Goal: Information Seeking & Learning: Learn about a topic

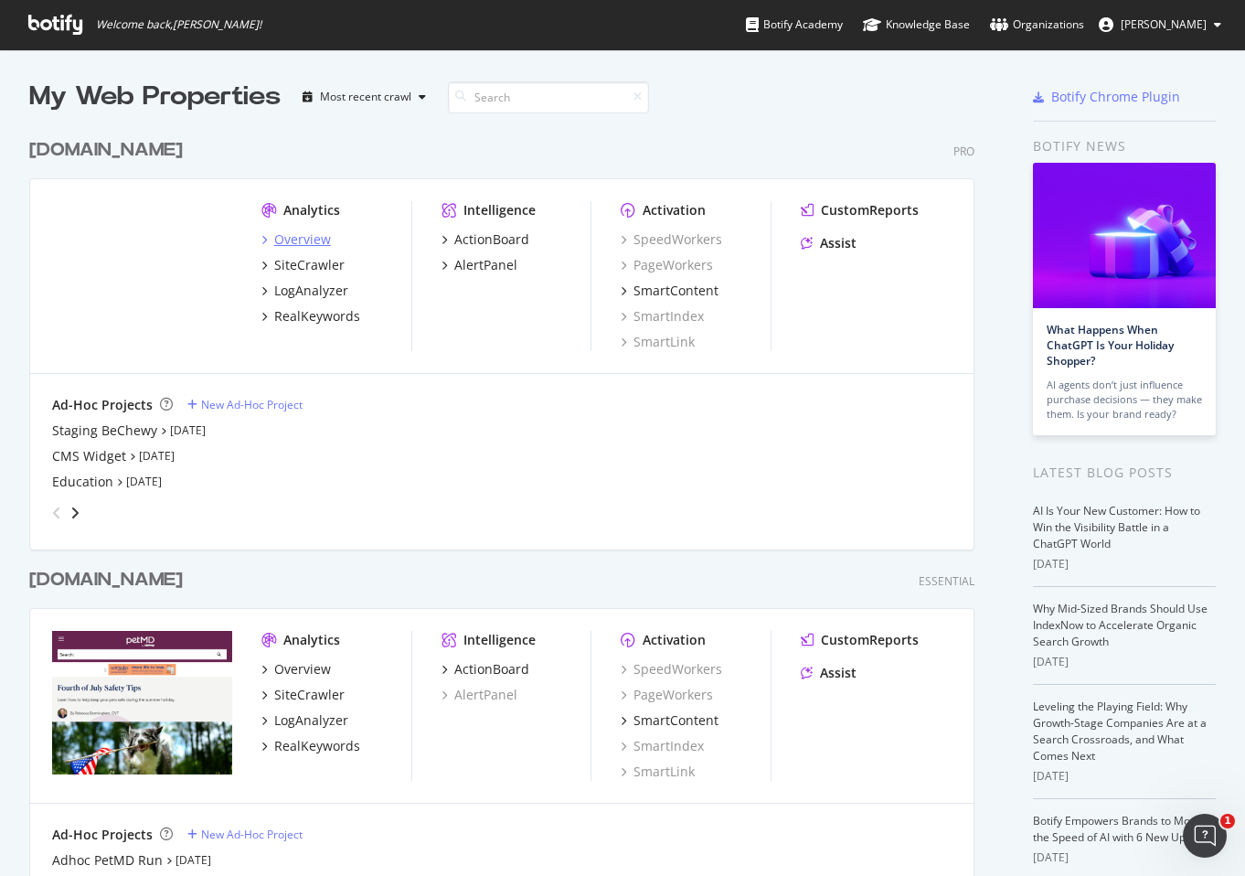
click at [299, 240] on div "Overview" at bounding box center [302, 239] width 57 height 18
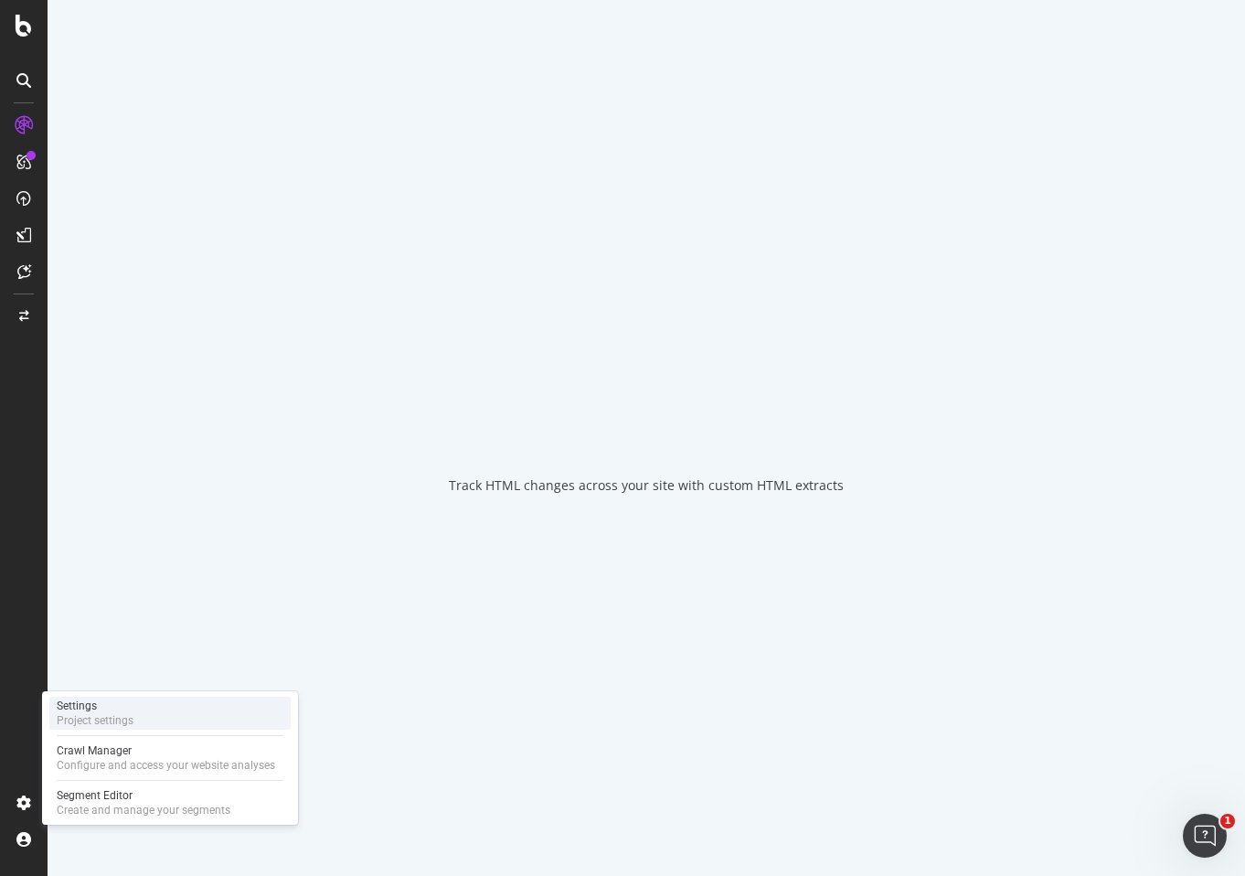
click at [102, 711] on div "Settings" at bounding box center [95, 706] width 77 height 15
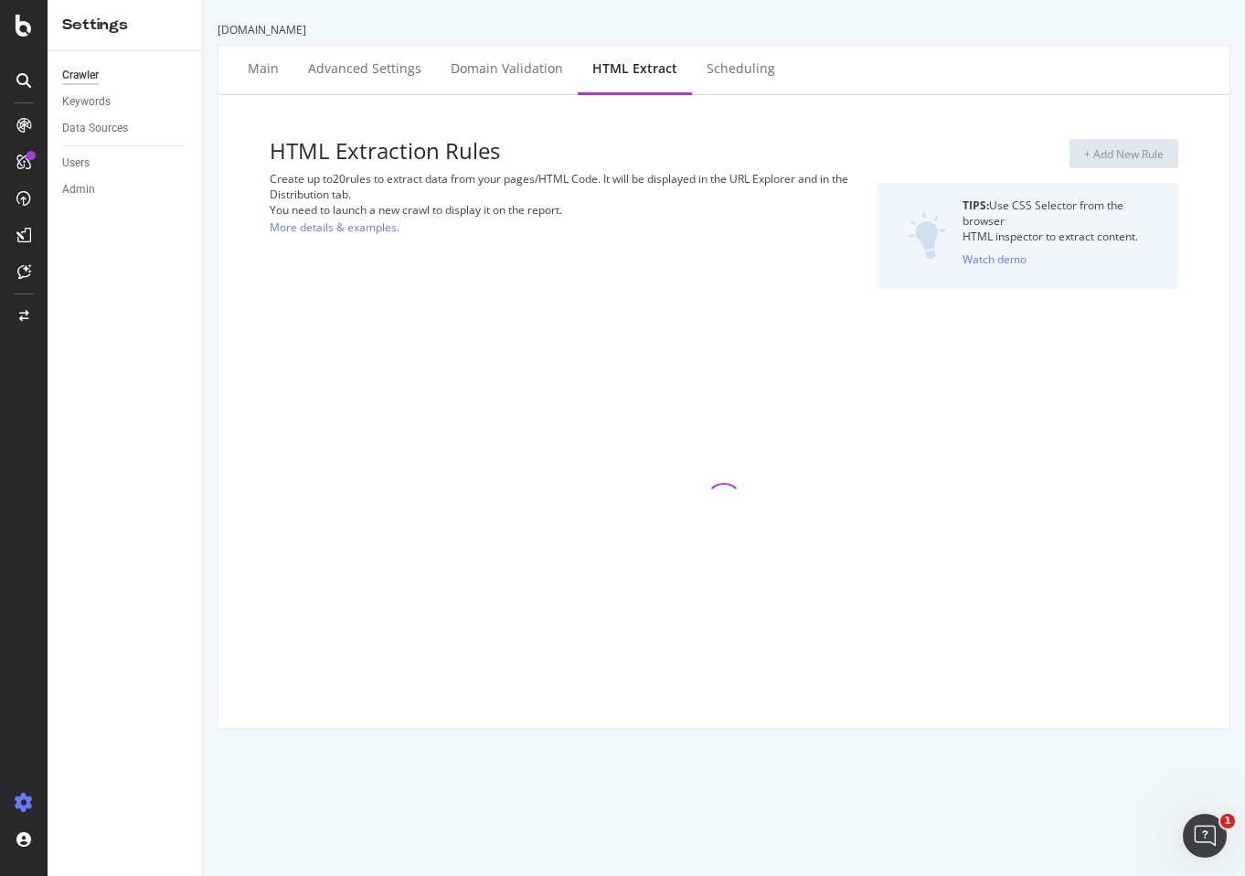
select select "exist"
select select "i"
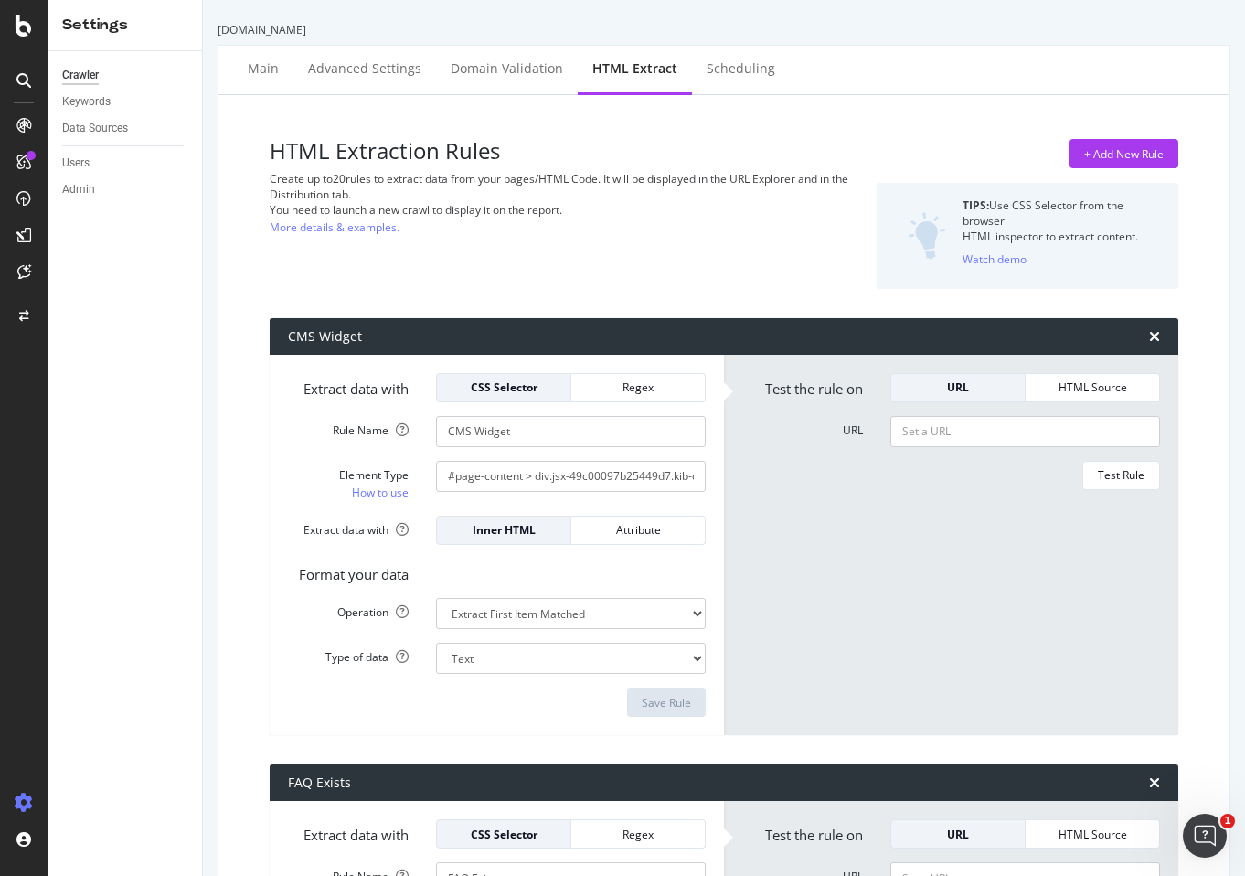
scroll to position [102, 0]
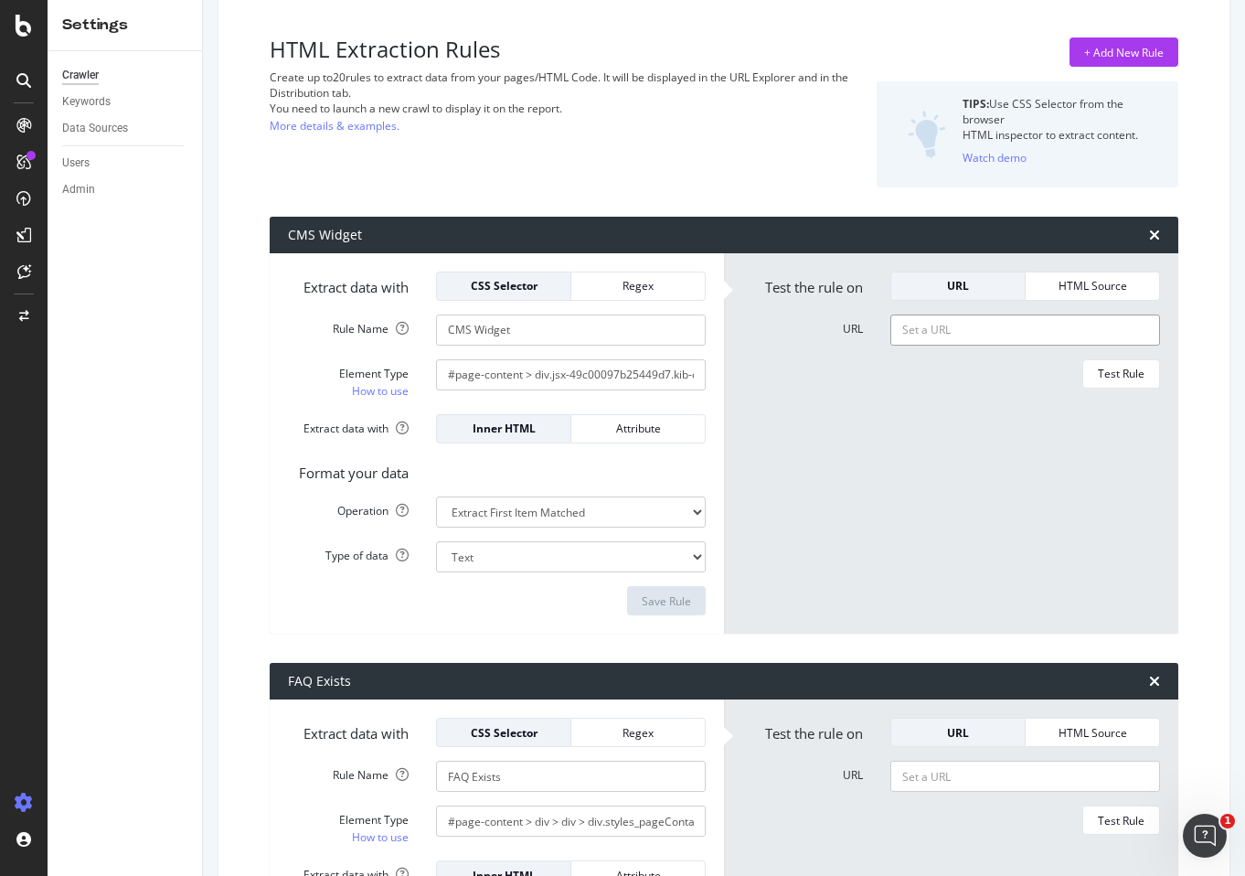
click at [1011, 335] on input "URL" at bounding box center [1026, 330] width 270 height 31
paste input "[URL][DOMAIN_NAME]"
click at [1138, 373] on div "Test Rule" at bounding box center [1121, 374] width 47 height 16
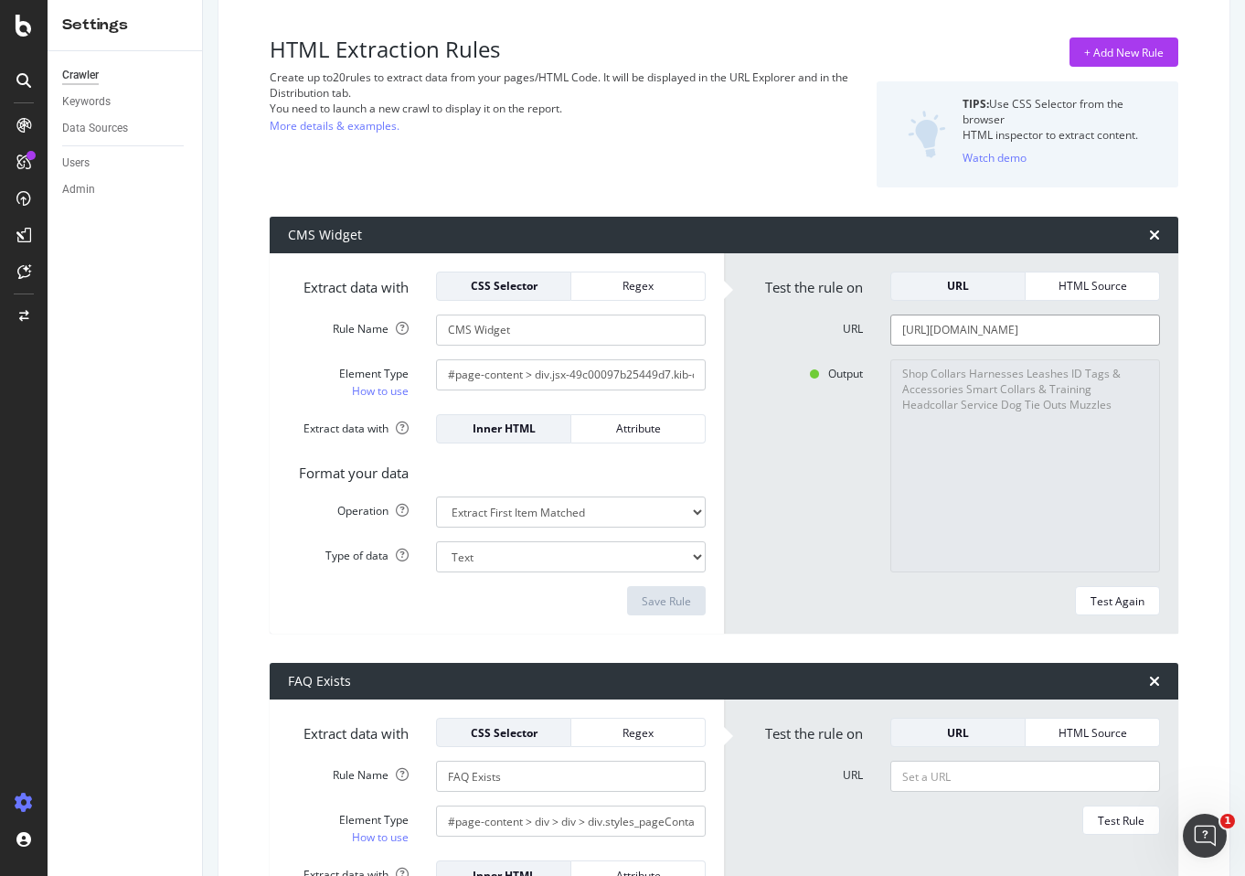
click at [1011, 335] on input "[URL][DOMAIN_NAME]" at bounding box center [1026, 330] width 270 height 31
paste input "training-tech-collars-10677"
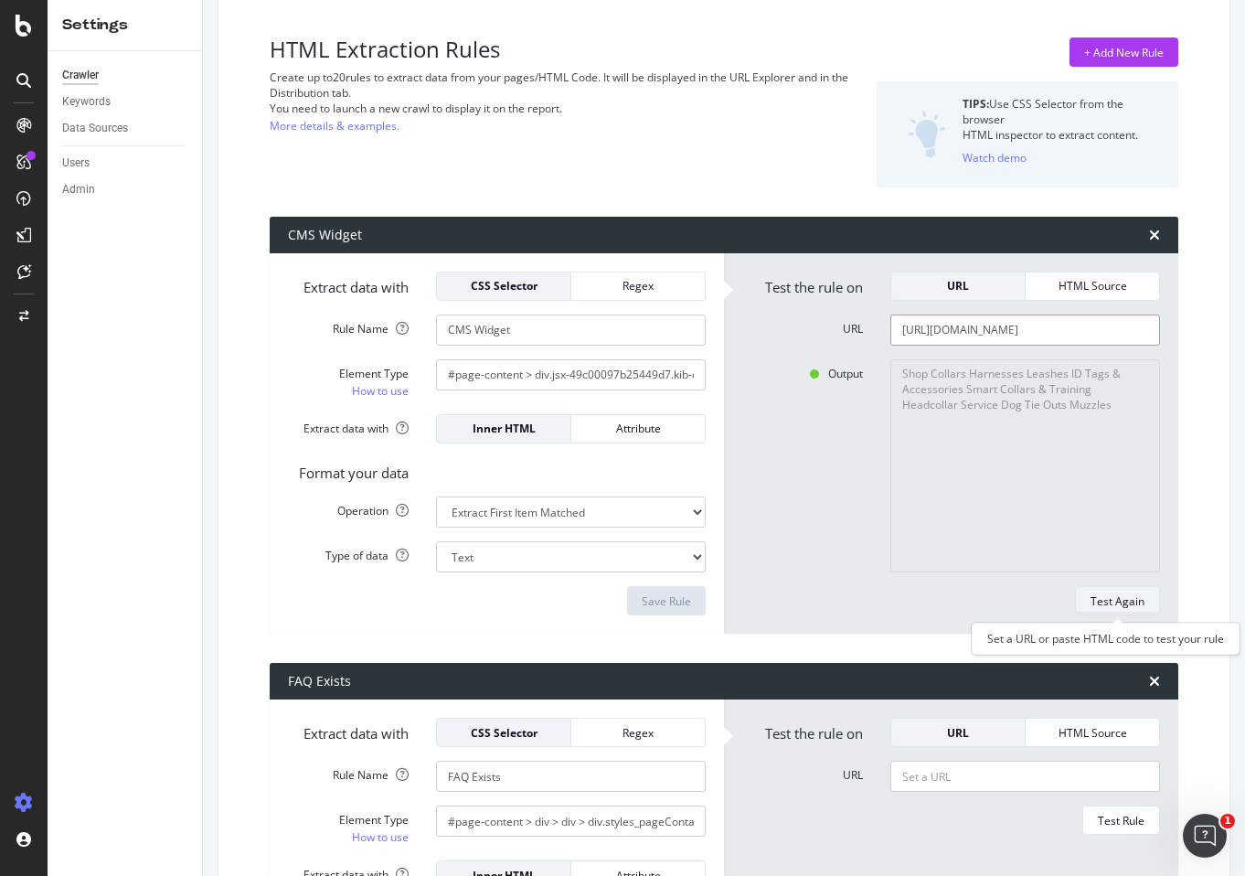
type input "[URL][DOMAIN_NAME]"
click at [1127, 608] on div "Test Again" at bounding box center [1118, 601] width 54 height 26
click at [833, 549] on div "Output Shop Collars Harnesses Leashes ID Tags & Accessories Smart Collars & Tra…" at bounding box center [951, 466] width 445 height 214
type textarea "No results matched this rule"
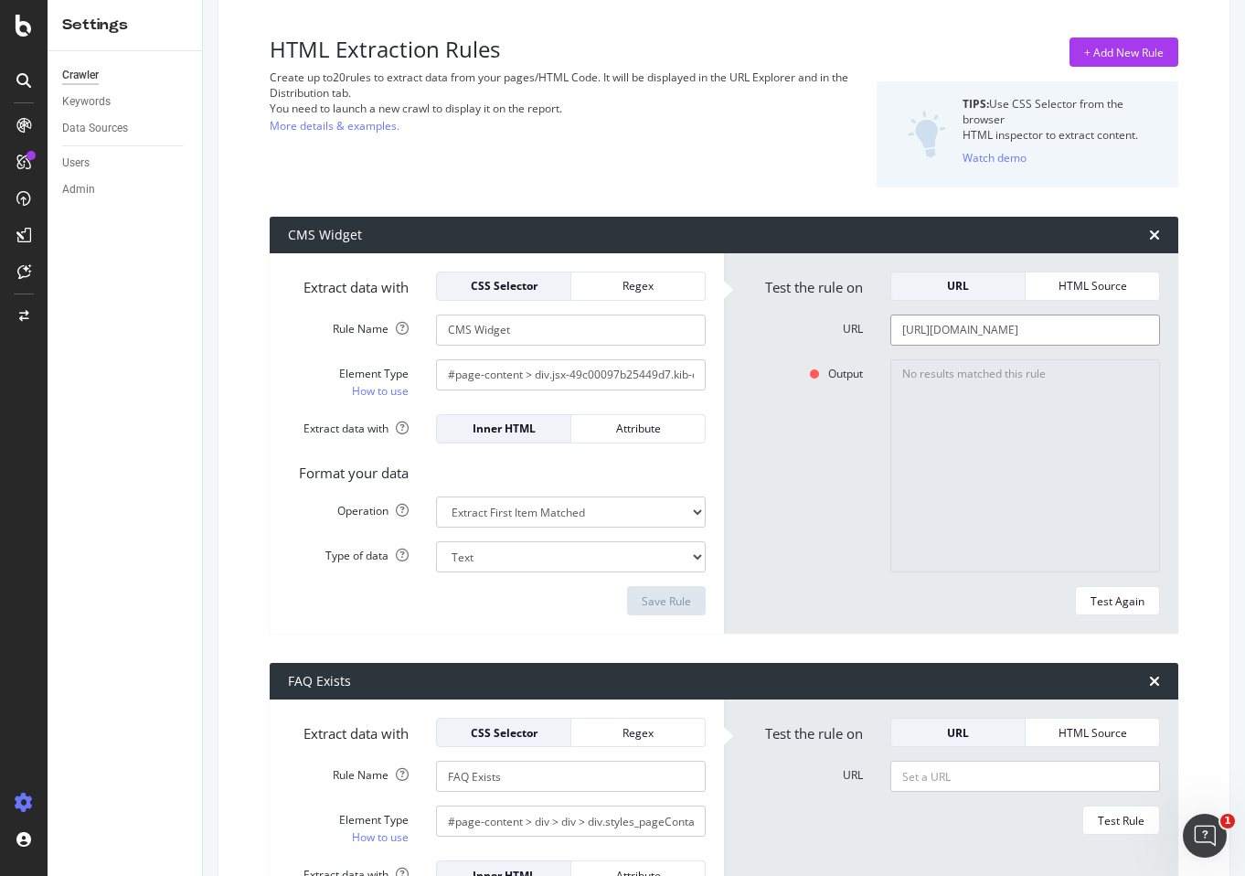
click at [971, 315] on input "[URL][DOMAIN_NAME]" at bounding box center [1026, 330] width 270 height 31
paste input "dog-feeding-supplies-and-accessories-338"
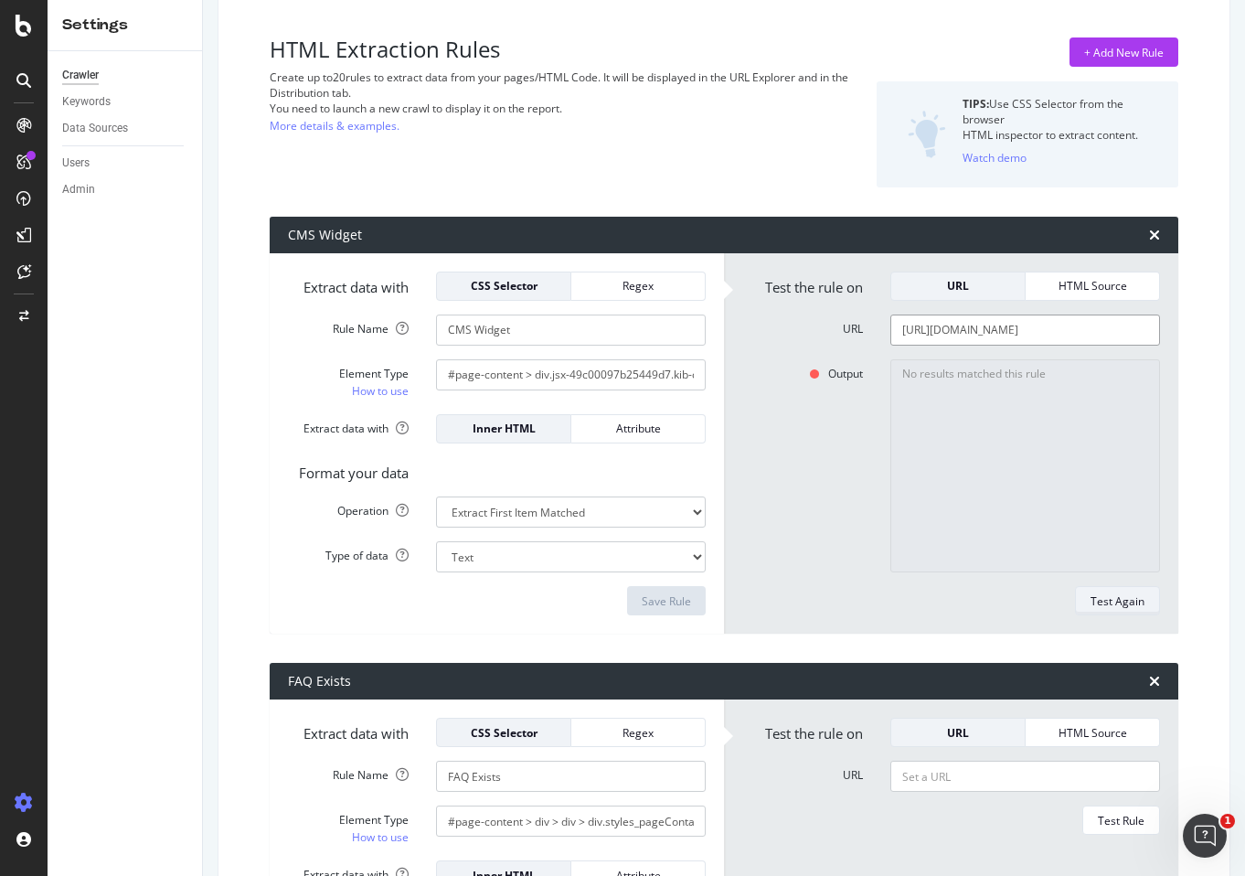
type input "[URL][DOMAIN_NAME]"
click at [1118, 604] on div "Test Again" at bounding box center [1118, 601] width 54 height 16
type textarea "Bowls Slow & Puzzle Feeders Fountains & Waterers Feeders Storage & Accessories …"
click at [996, 323] on input "[URL][DOMAIN_NAME]" at bounding box center [1026, 330] width 270 height 31
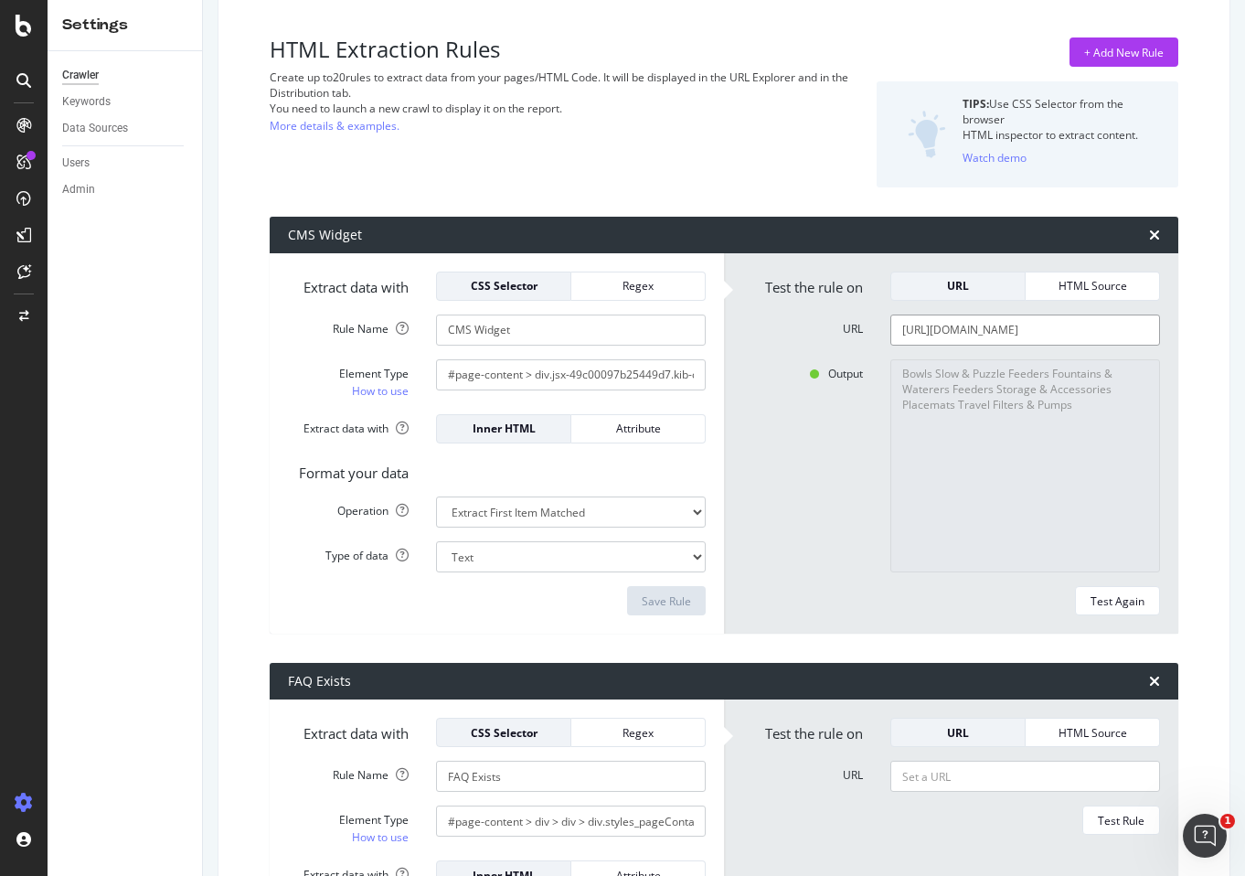
click at [996, 323] on input "[URL][DOMAIN_NAME]" at bounding box center [1026, 330] width 270 height 31
paste input "beds-365"
drag, startPoint x: 996, startPoint y: 323, endPoint x: 1121, endPoint y: 610, distance: 313.3
click at [1121, 610] on form "Test the rule on URL HTML Source URL [URL][DOMAIN_NAME] Output Bowls Slow & Puz…" at bounding box center [952, 444] width 418 height 345
type input "[URL][DOMAIN_NAME]"
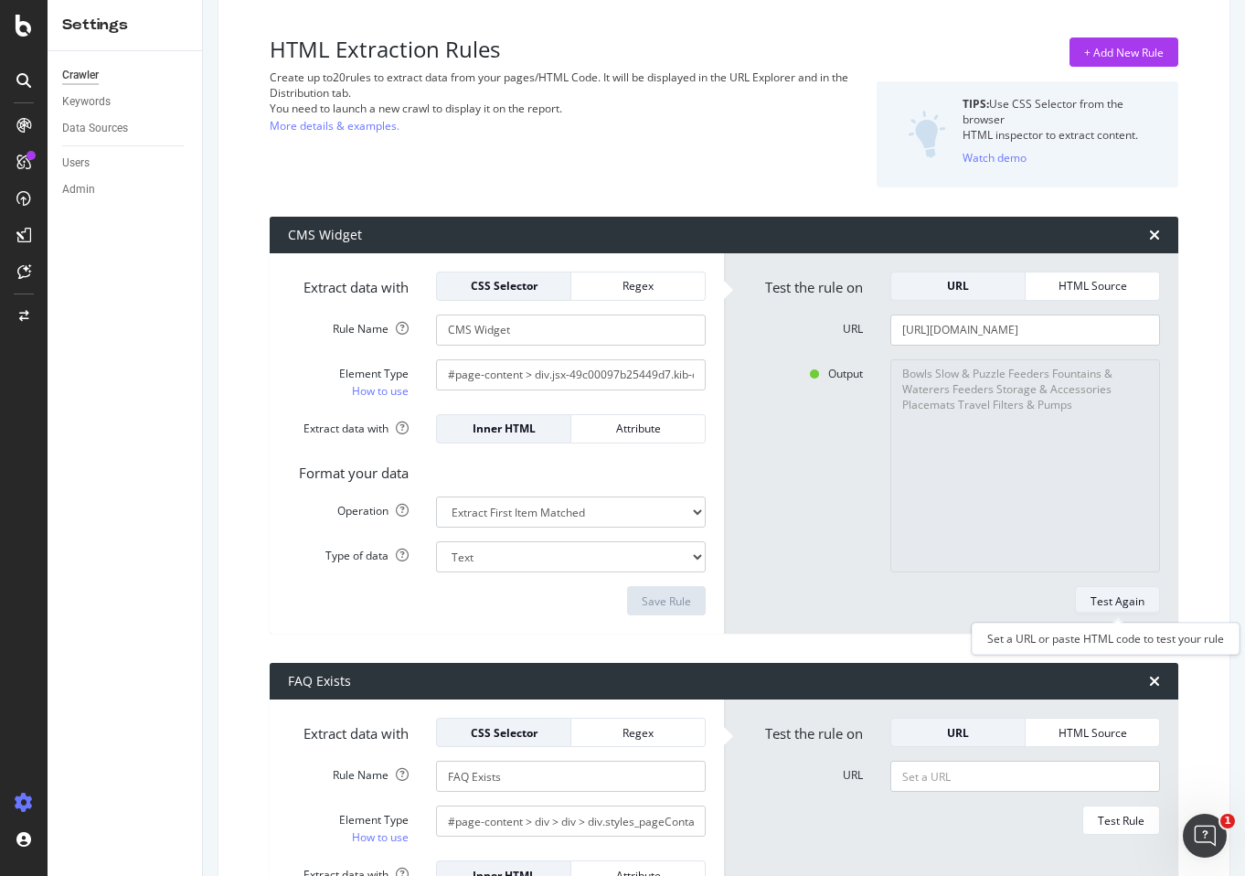
click at [1117, 595] on div "Test Again" at bounding box center [1118, 601] width 54 height 16
type textarea "No results matched this rule"
click at [1002, 319] on input "[URL][DOMAIN_NAME]" at bounding box center [1026, 330] width 270 height 31
click at [1012, 326] on input "[URL][DOMAIN_NAME]" at bounding box center [1026, 330] width 270 height 31
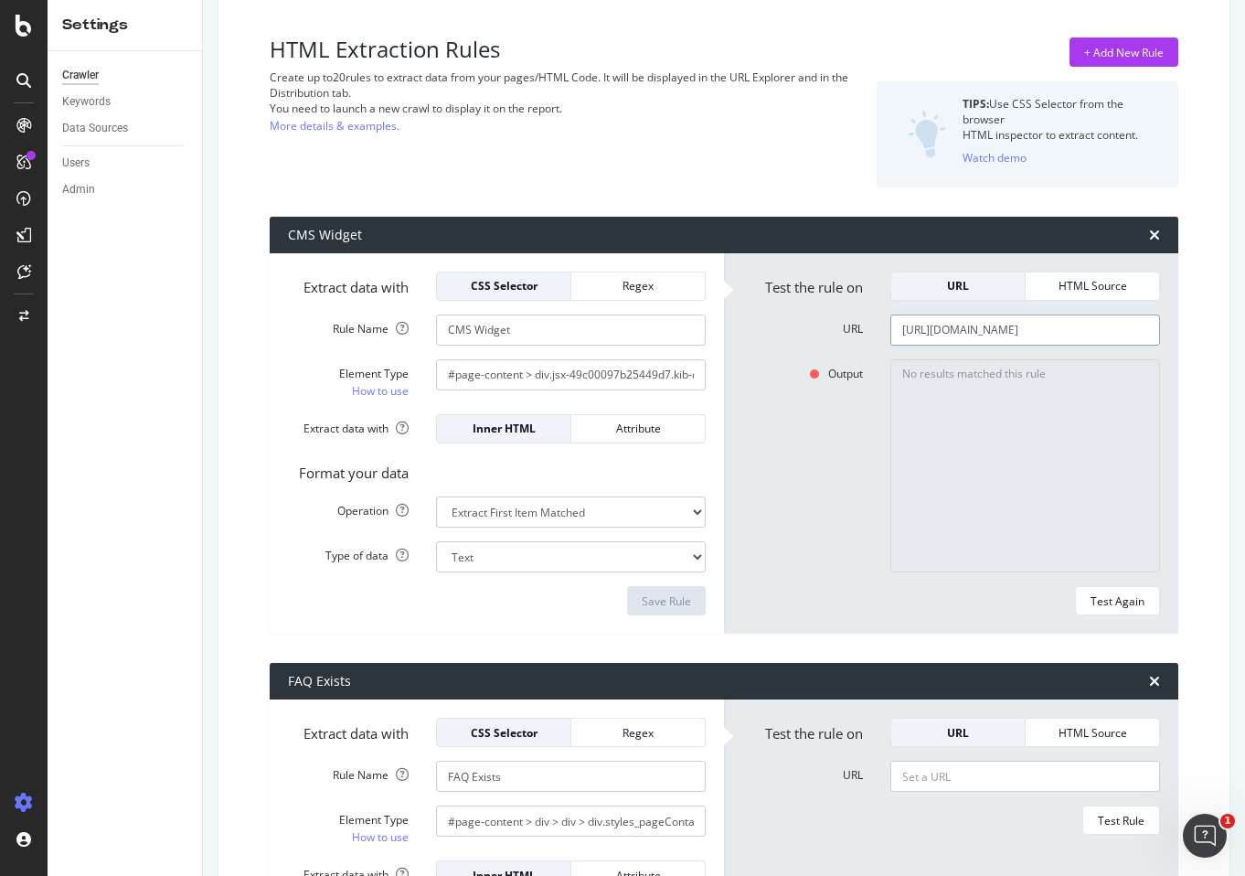
click at [1012, 326] on input "[URL][DOMAIN_NAME]" at bounding box center [1026, 330] width 270 height 31
paste input "clothing-accessories-1470"
type input "[URL][DOMAIN_NAME]"
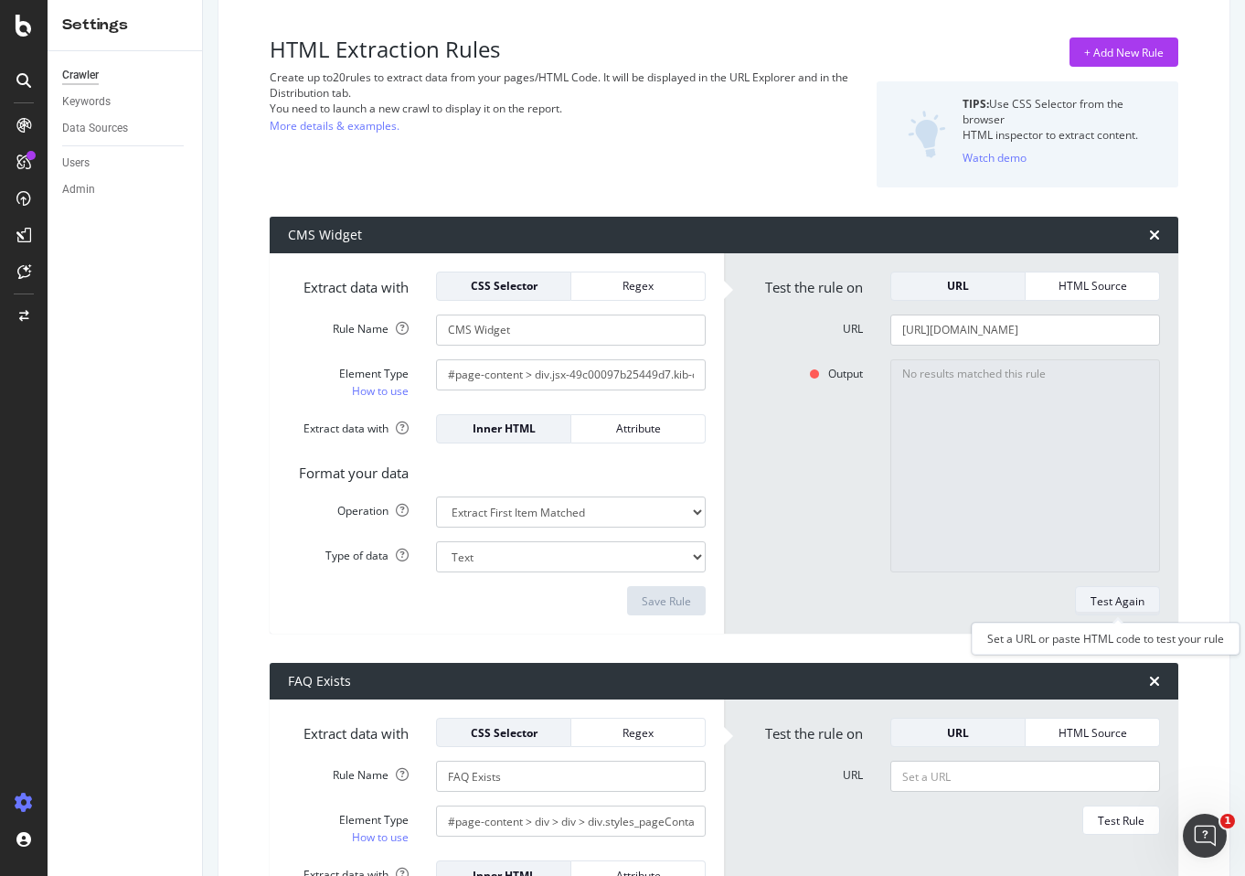
click at [1114, 598] on div "Test Again" at bounding box center [1118, 601] width 54 height 16
type textarea "Shirts Dresses Lifejackets Boots & Paw Protection Cooling & UV Gear Accessories…"
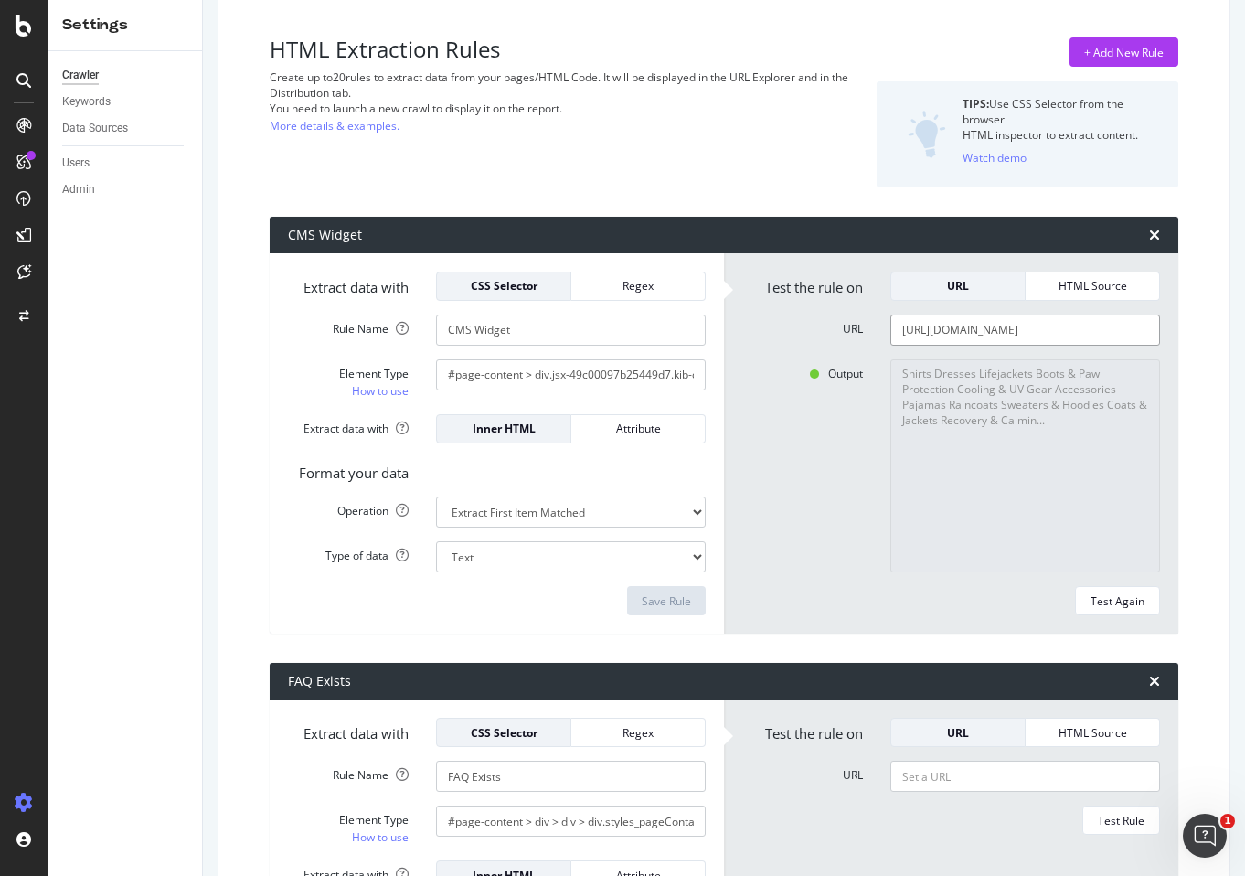
drag, startPoint x: 1035, startPoint y: 337, endPoint x: 1014, endPoint y: 329, distance: 22.3
click at [1014, 329] on input "[URL][DOMAIN_NAME]" at bounding box center [1026, 330] width 270 height 31
paste input "hew-toys-316"
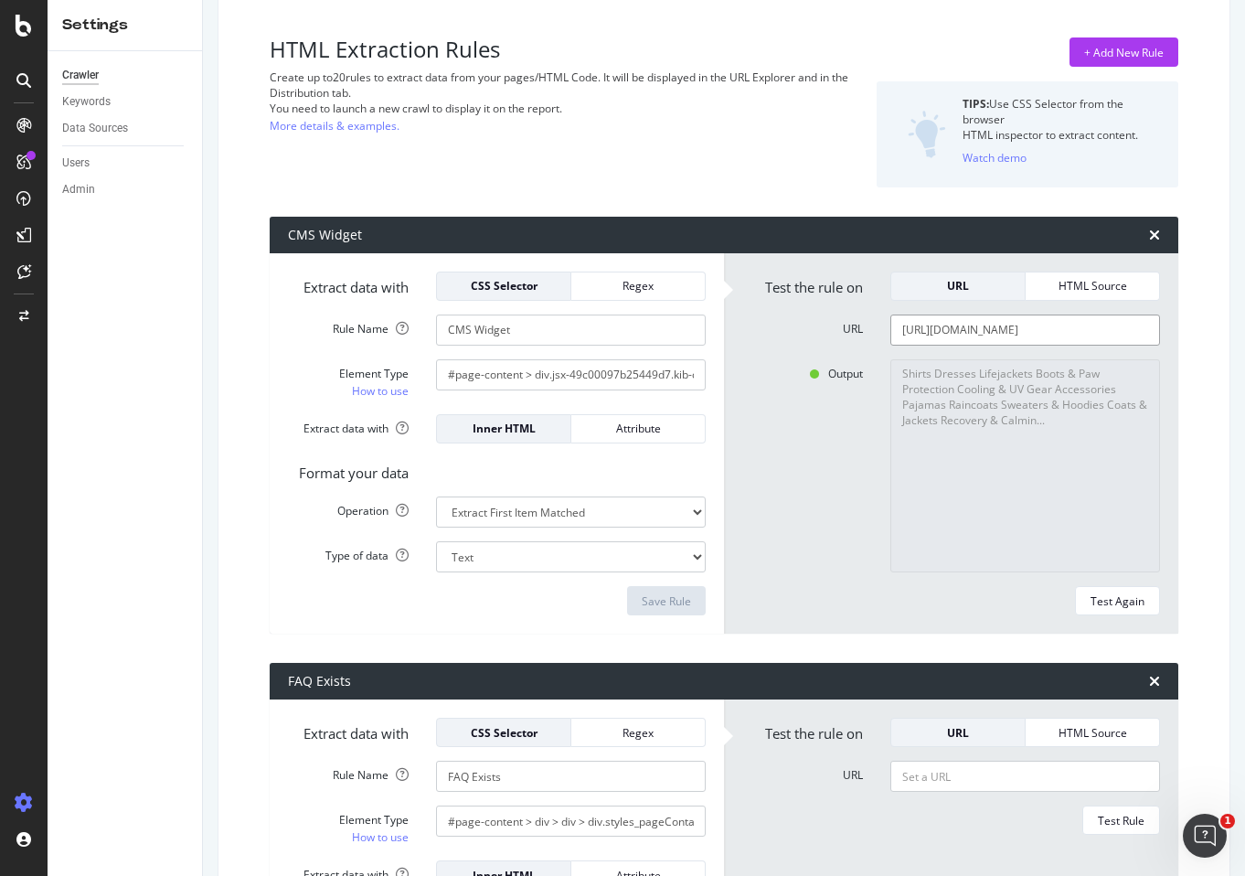
type input "[URL][DOMAIN_NAME]"
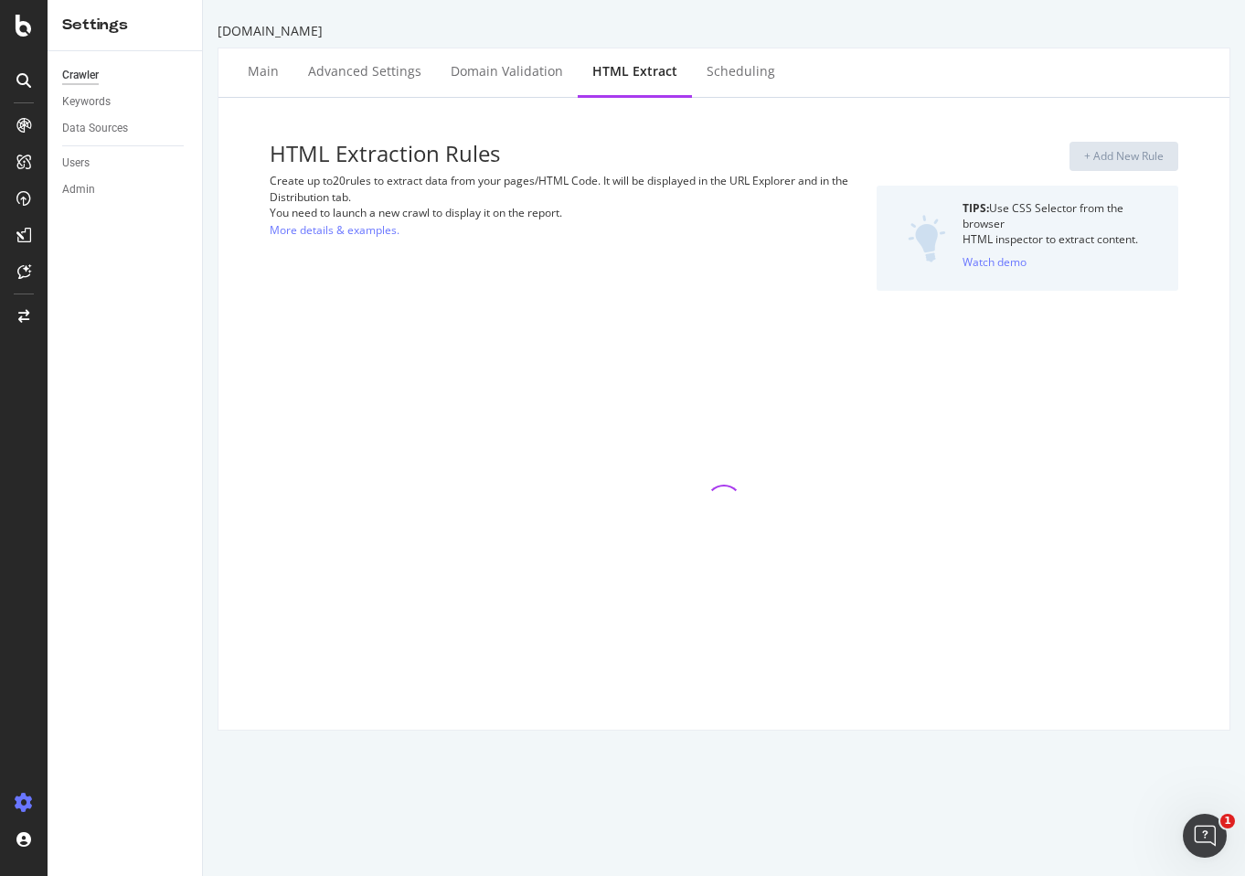
select select "exist"
select select "i"
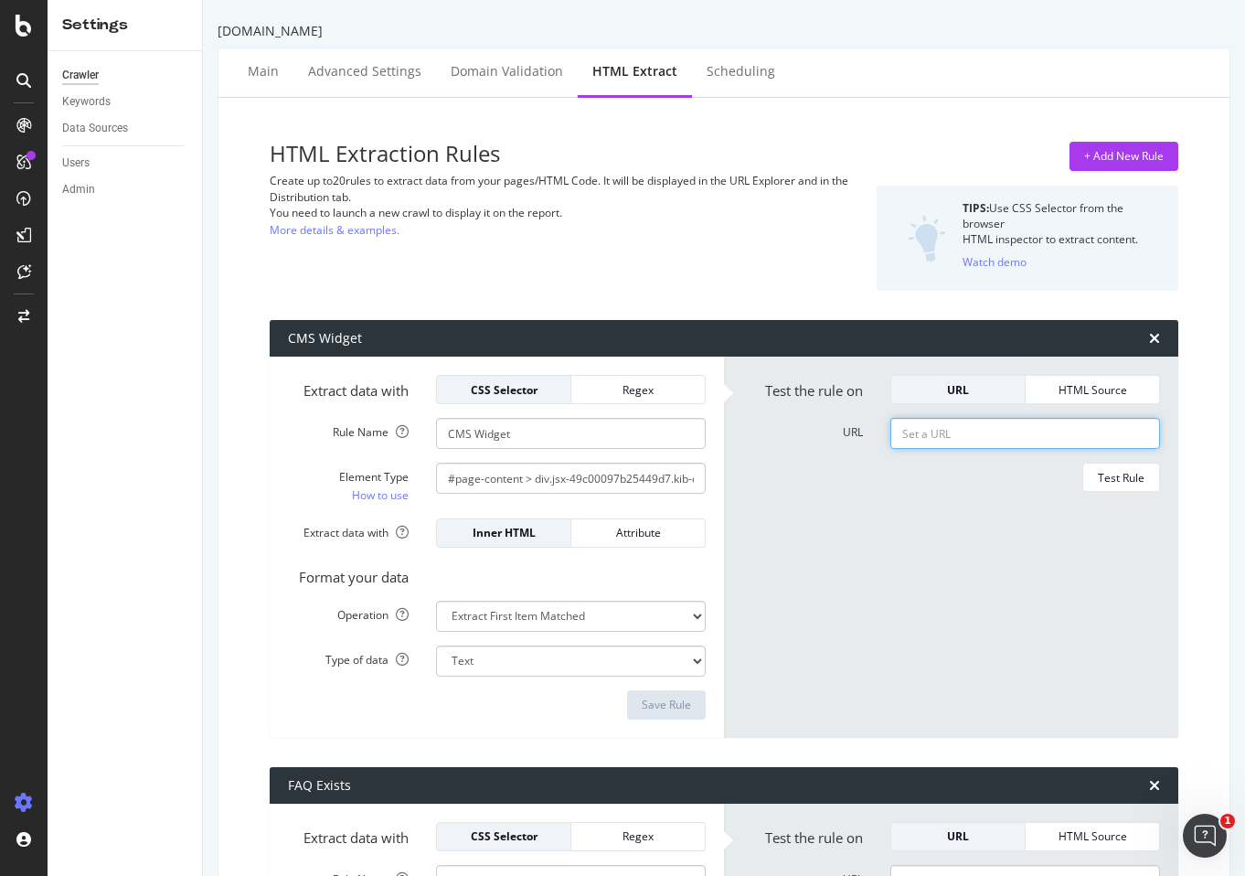
click at [1035, 433] on input "URL" at bounding box center [1026, 433] width 270 height 31
paste input "[URL][DOMAIN_NAME]"
click at [1127, 479] on div "Test Rule" at bounding box center [1121, 478] width 47 height 16
click at [988, 440] on input "[URL][DOMAIN_NAME]" at bounding box center [1026, 433] width 270 height 31
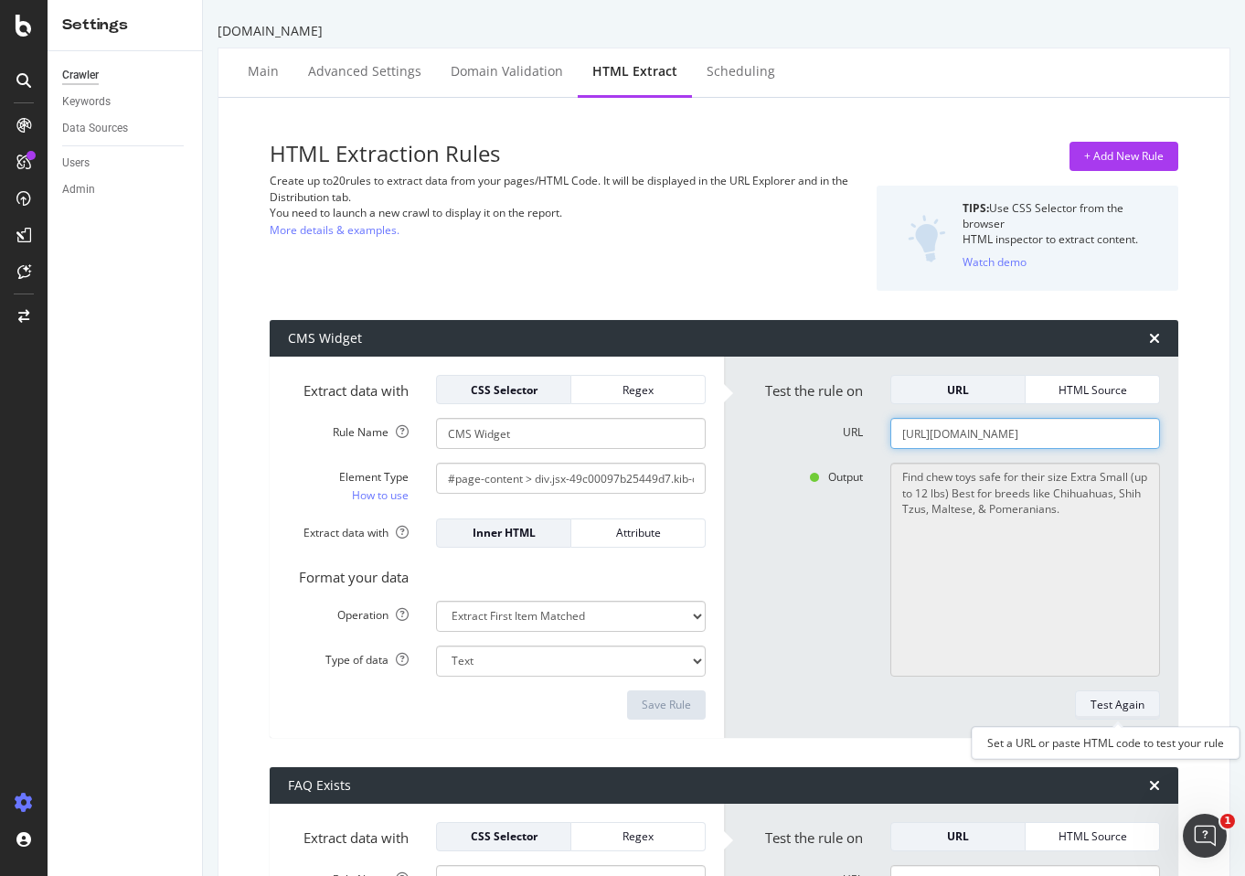
paste input "bird-cages-and-accessories-953"
drag, startPoint x: 988, startPoint y: 440, endPoint x: 1119, endPoint y: 711, distance: 301.4
click at [1119, 711] on form "Test the rule on URL HTML Source URL https://www.chewy.com/b/bird-cages-and-acc…" at bounding box center [952, 547] width 418 height 345
type input "https://www.chewy.com/b/bird-cages-and-accessories-953"
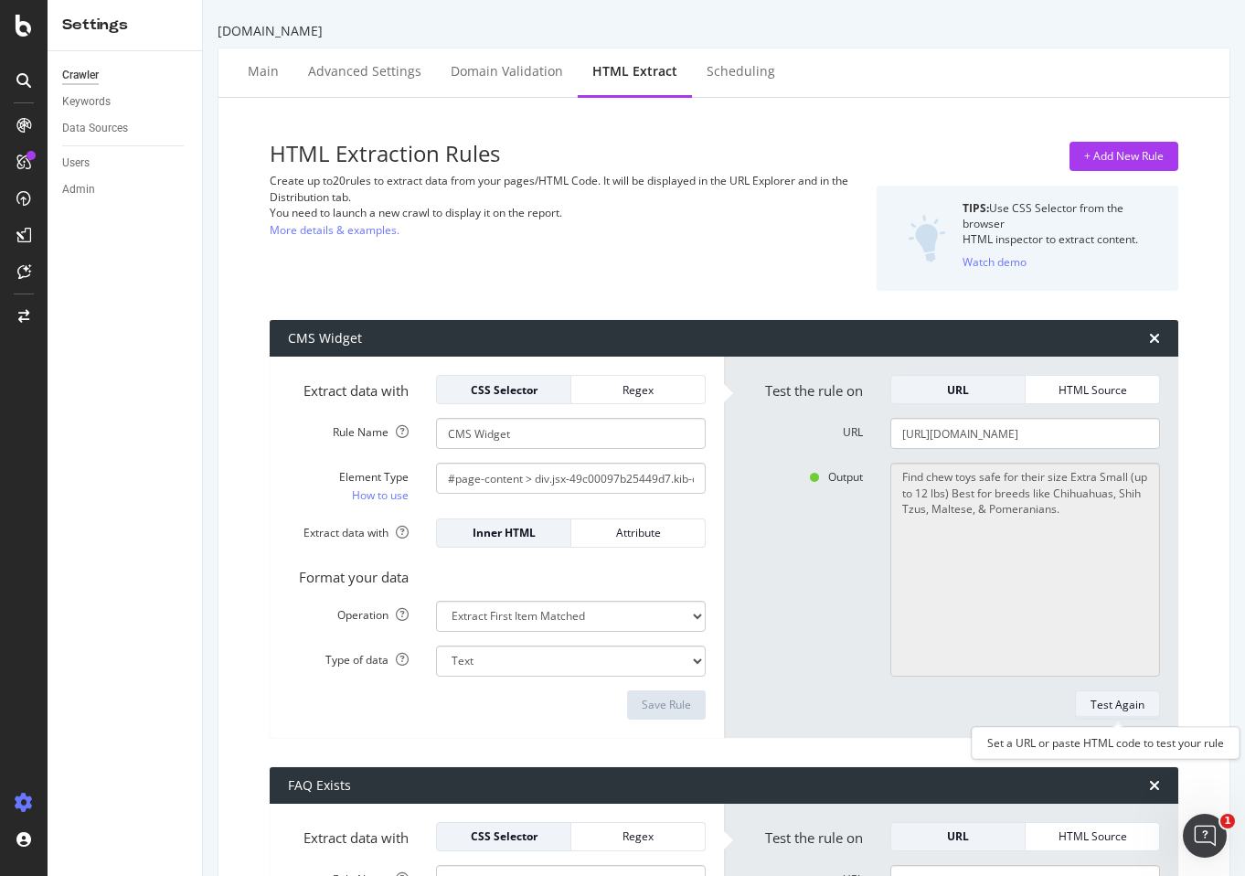
click at [1119, 709] on div "Test Again" at bounding box center [1118, 705] width 54 height 16
type textarea "Shop Habitats by Bird Type Shop All Wild Bird"
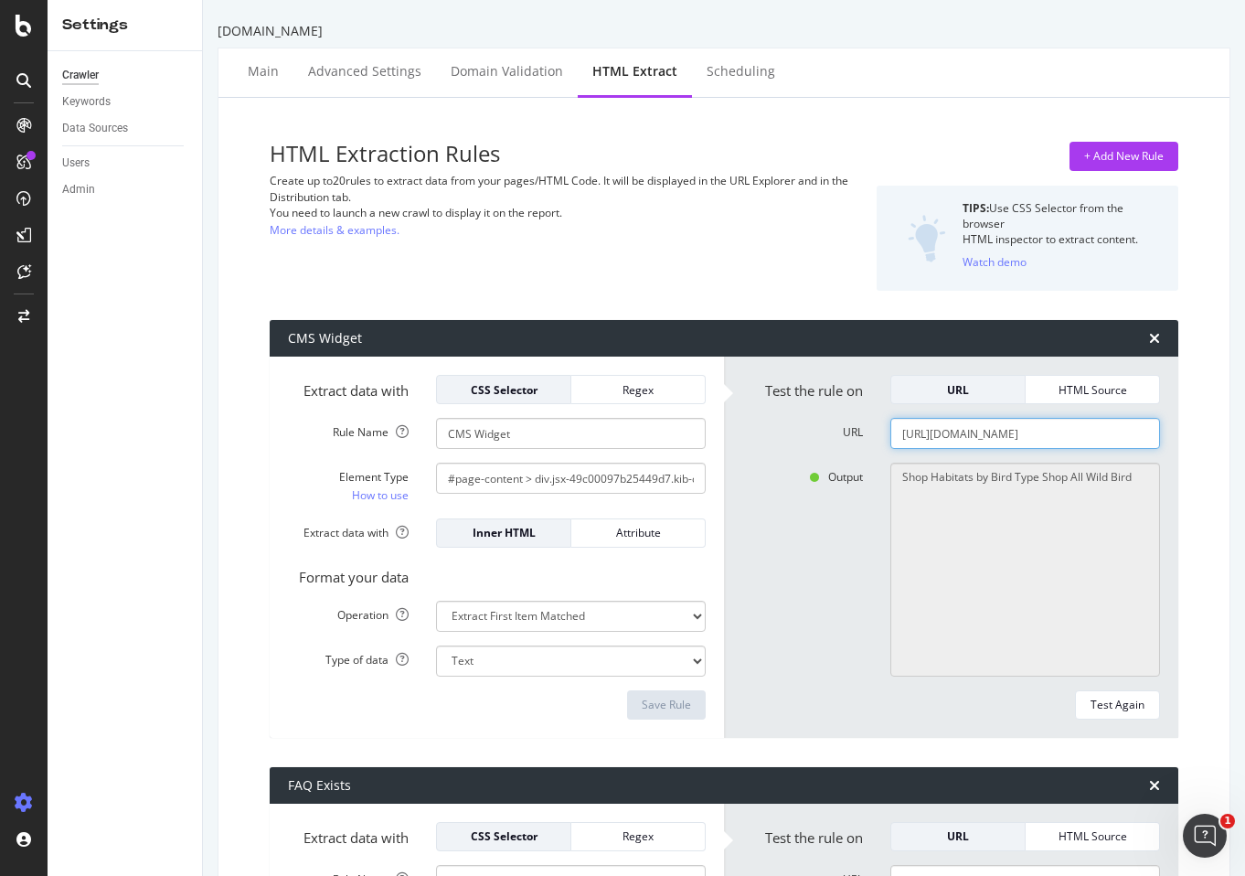
click at [1030, 429] on input "https://www.chewy.com/b/bird-cages-and-accessories-953" at bounding box center [1026, 433] width 270 height 31
paste input "high-quality-dry-dog-food-11729"
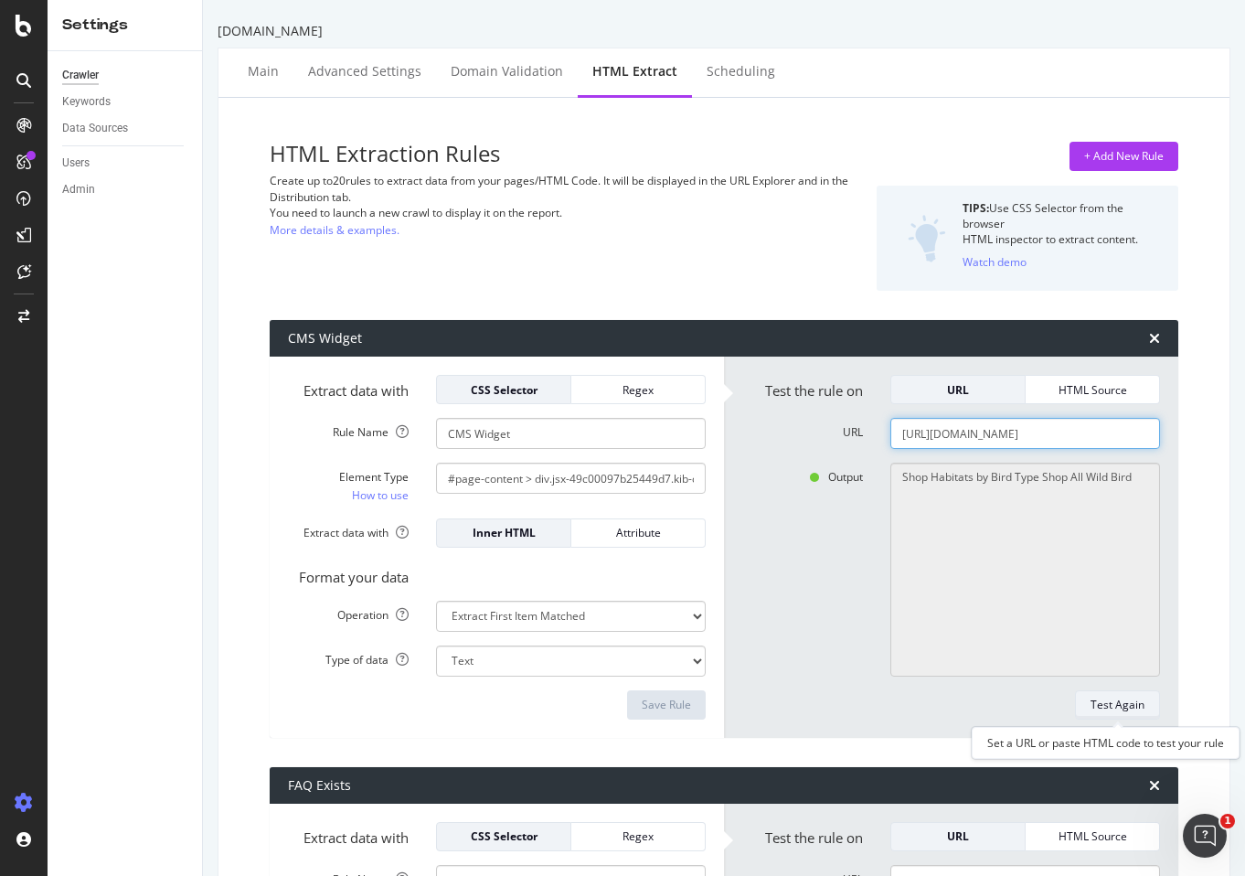
type input "https://www.chewy.com/b/high-quality-dry-dog-food-11729"
click at [1123, 717] on div "Test Again" at bounding box center [1118, 705] width 54 height 26
type textarea "Shop by protein source Fish"
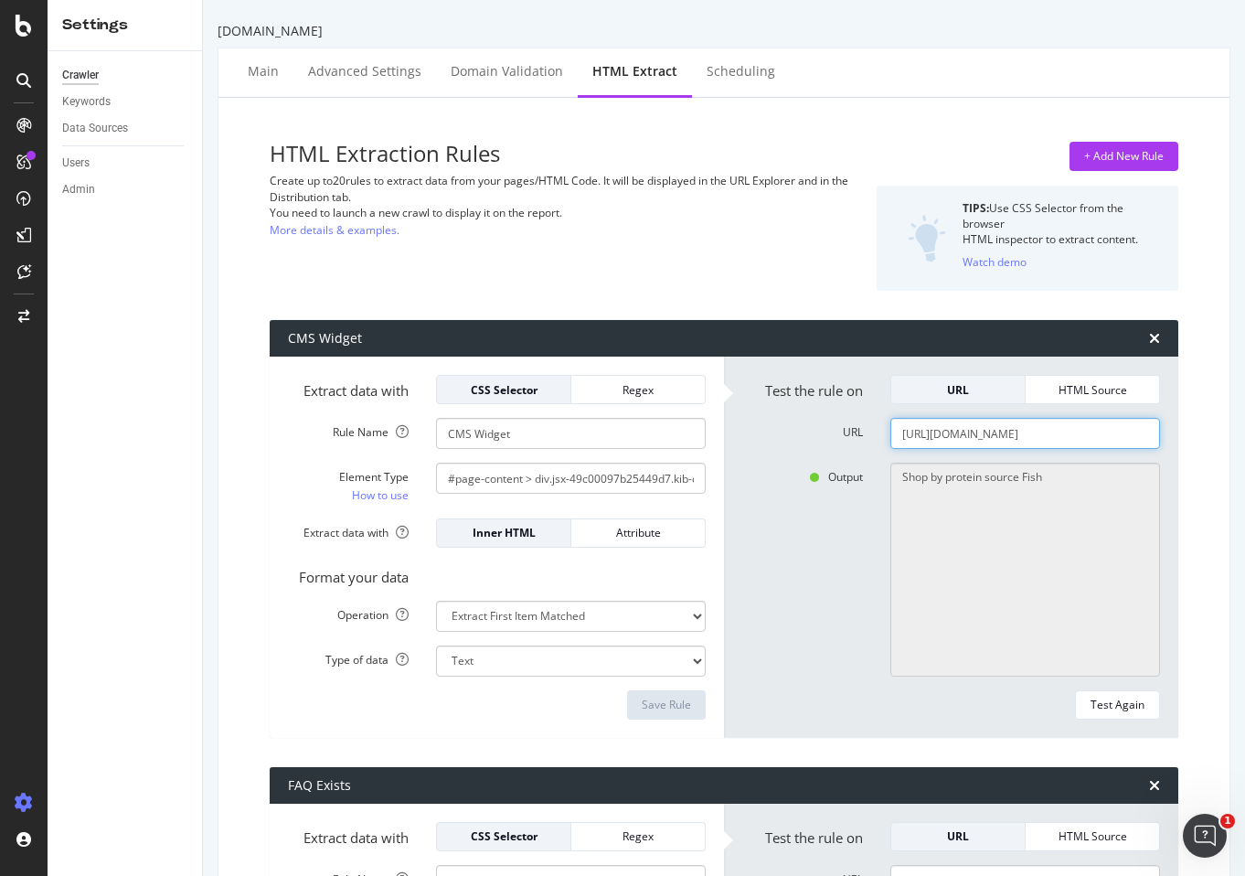
drag, startPoint x: 1113, startPoint y: 433, endPoint x: 1202, endPoint y: 432, distance: 89.6
click at [1060, 561] on textarea "Shop by protein source Fish" at bounding box center [1026, 570] width 270 height 214
click at [1019, 435] on input "https://www.chewy.com/b/high-quality-dry-dog-food-11729" at bounding box center [1026, 433] width 270 height 31
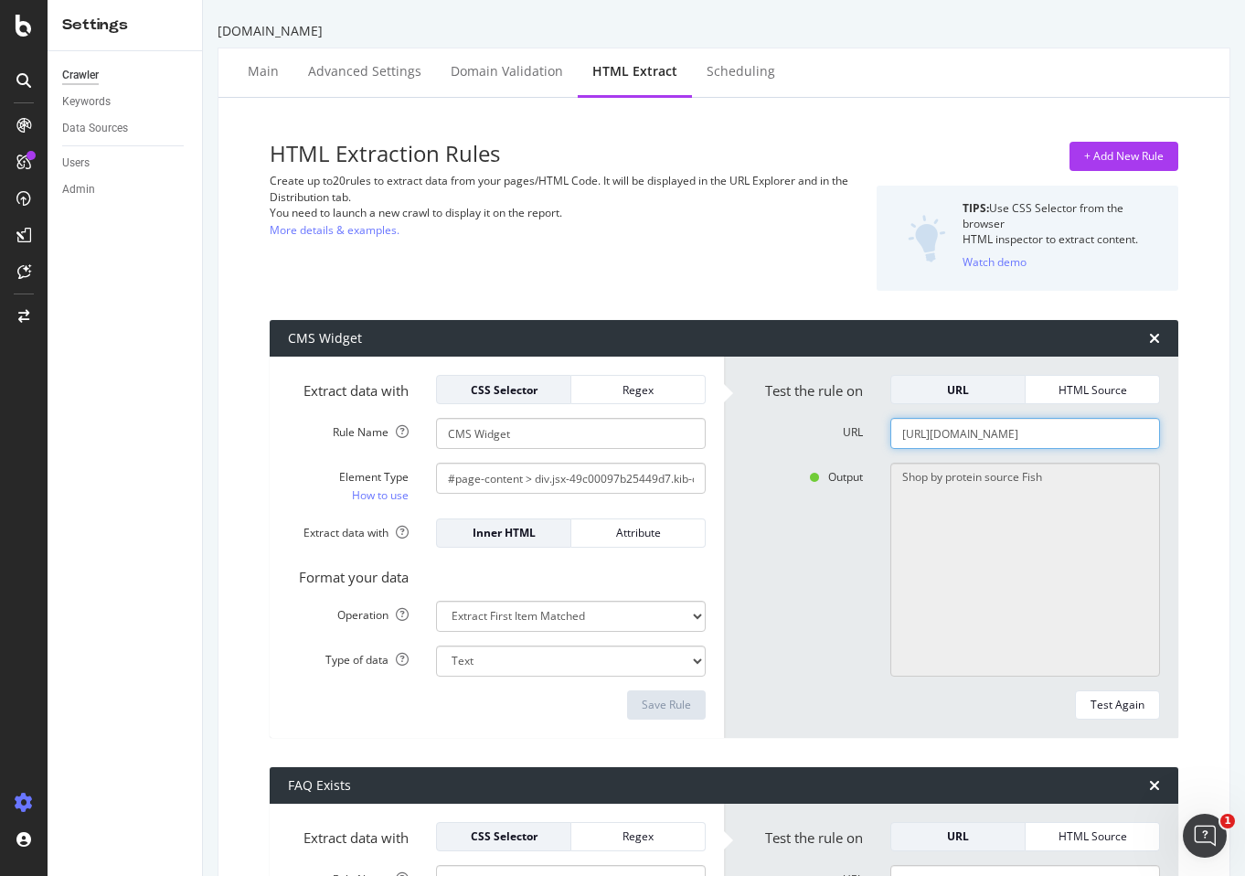
click at [1019, 435] on input "https://www.chewy.com/b/high-quality-dry-dog-food-11729" at bounding box center [1026, 433] width 270 height 31
paste input "medication-for-exotic-pets-136206"
drag, startPoint x: 1019, startPoint y: 435, endPoint x: 1117, endPoint y: 708, distance: 289.8
click at [1117, 708] on form "Test the rule on URL HTML Source URL https://www.chewy.com/b/medication-for-exo…" at bounding box center [952, 547] width 418 height 345
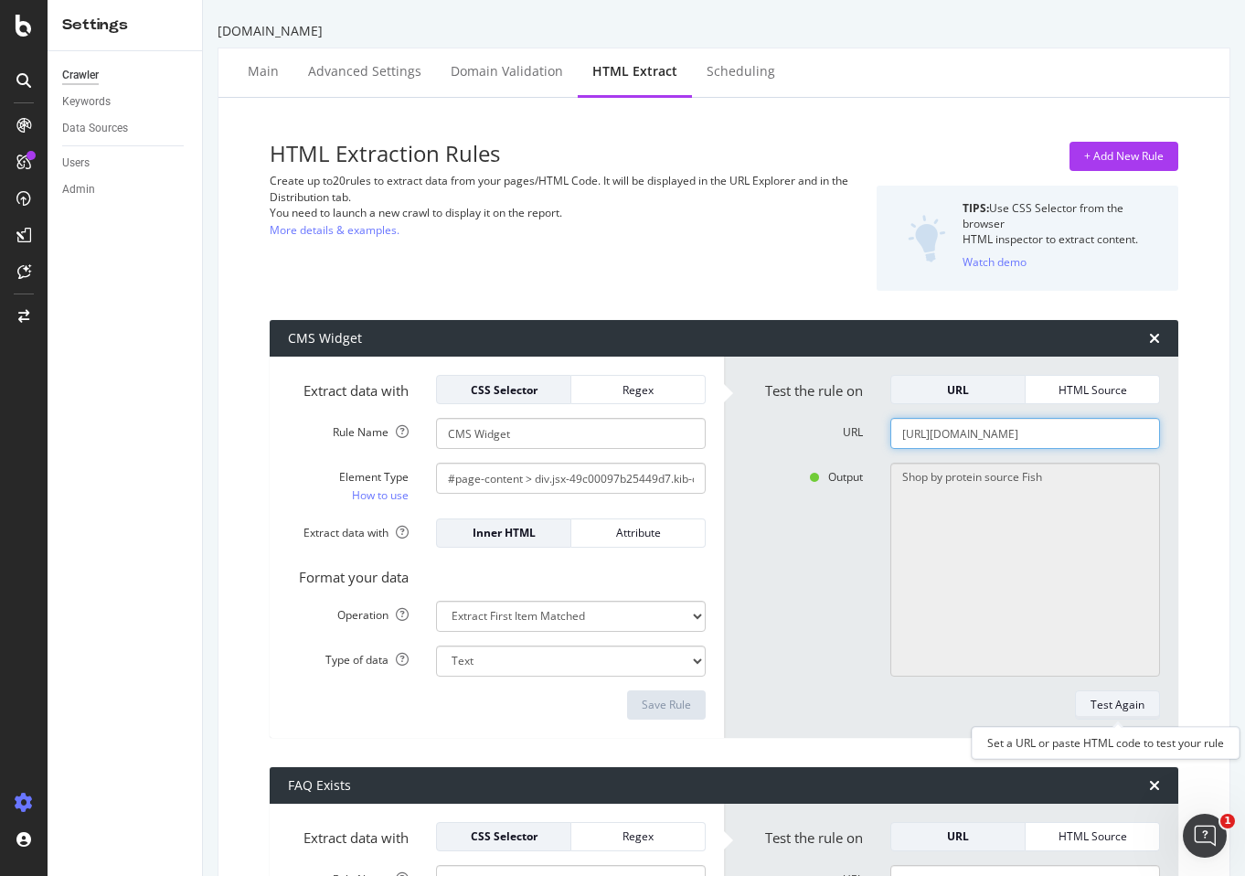
type input "https://www.chewy.com/b/medication-for-exotic-pets-136206"
click at [1122, 695] on div "Test Again" at bounding box center [1118, 705] width 54 height 26
type textarea "Small Pet Pharmacy"
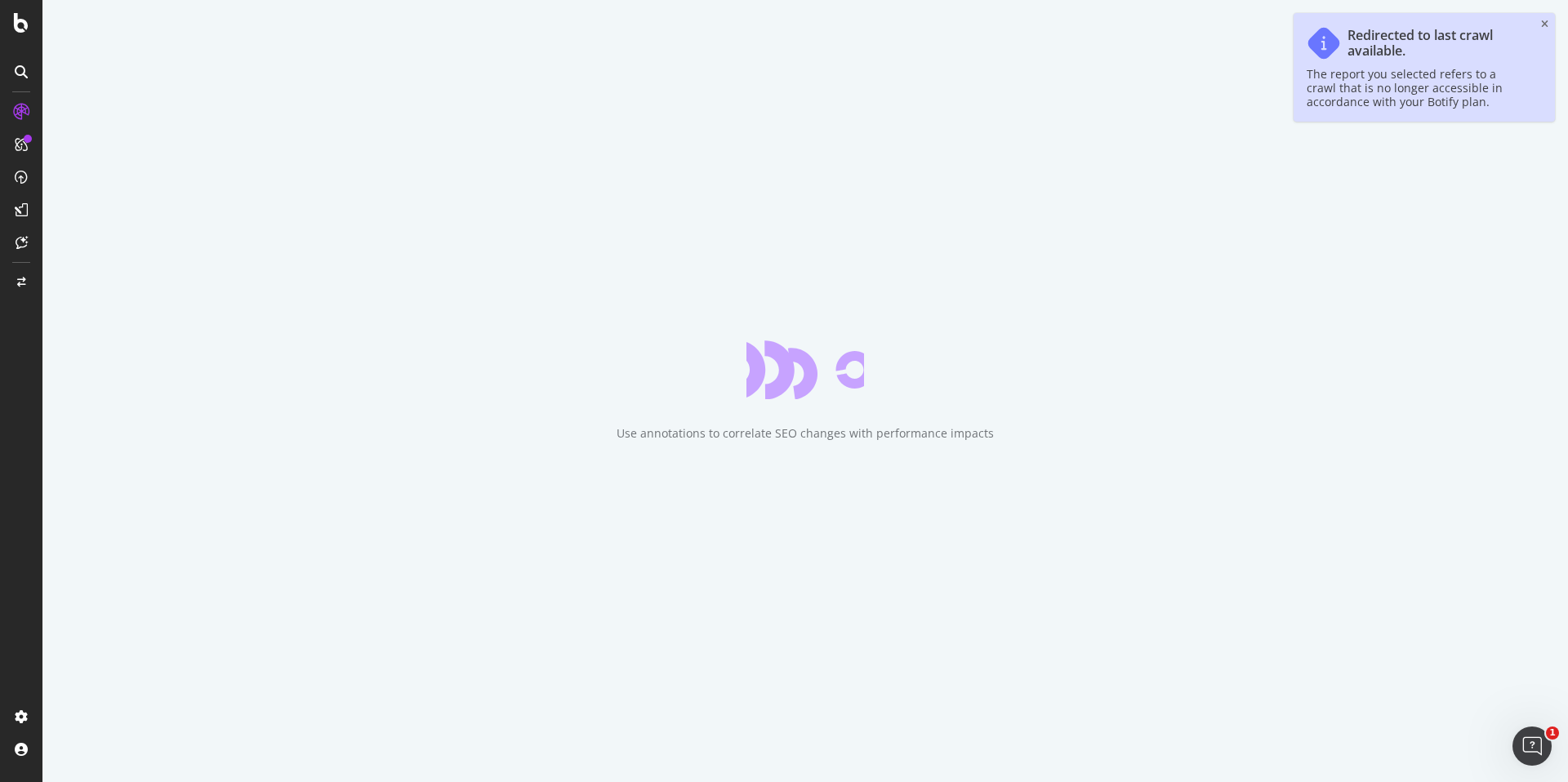
click at [1543, 17] on div "Redirected to last crawl available. The report you selected refers to a crawl t…" at bounding box center [1423, 68] width 262 height 109
click at [1543, 21] on icon "close toast" at bounding box center [1545, 24] width 7 height 10
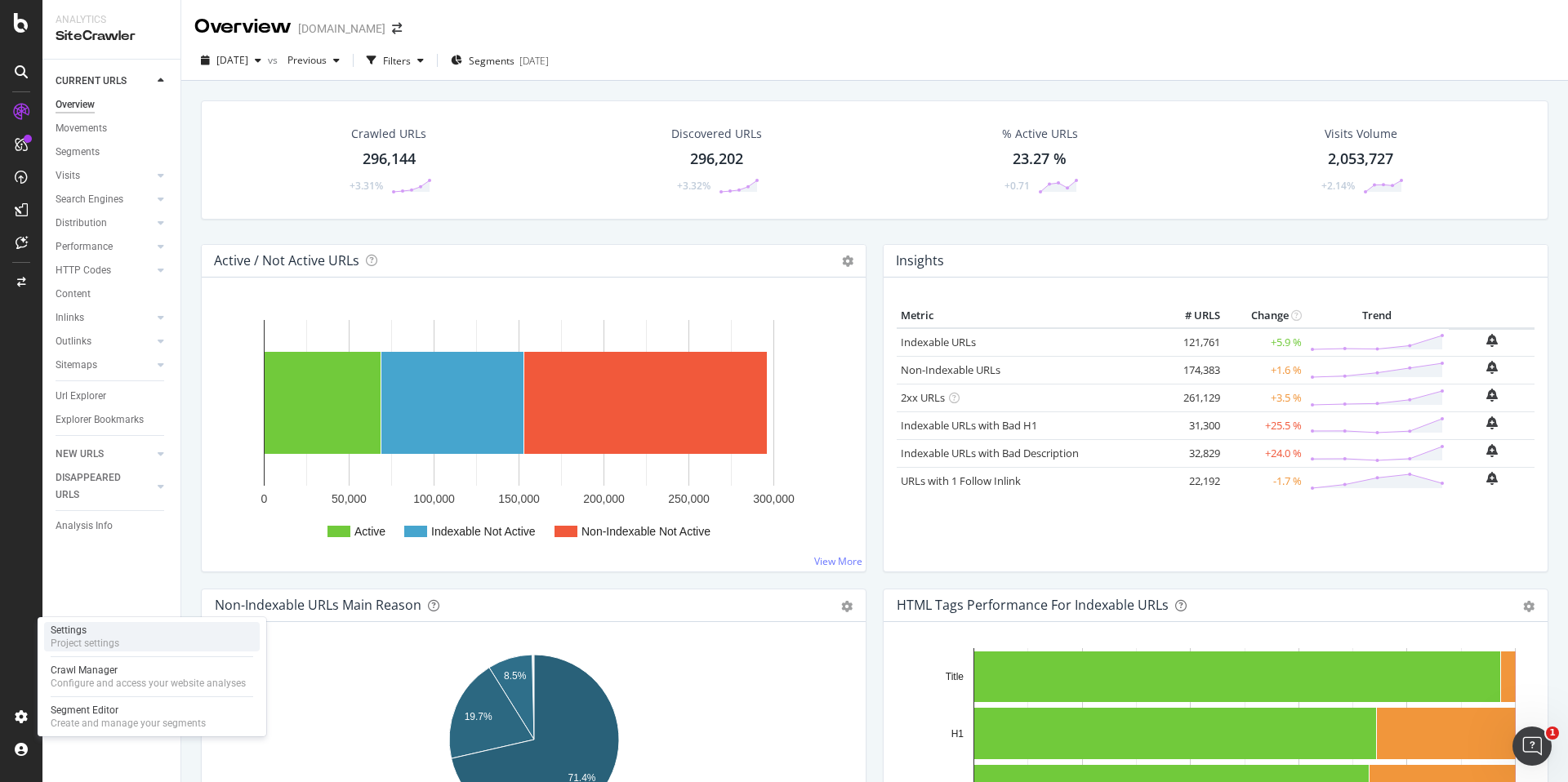
click at [111, 635] on div "Settings" at bounding box center [85, 630] width 69 height 13
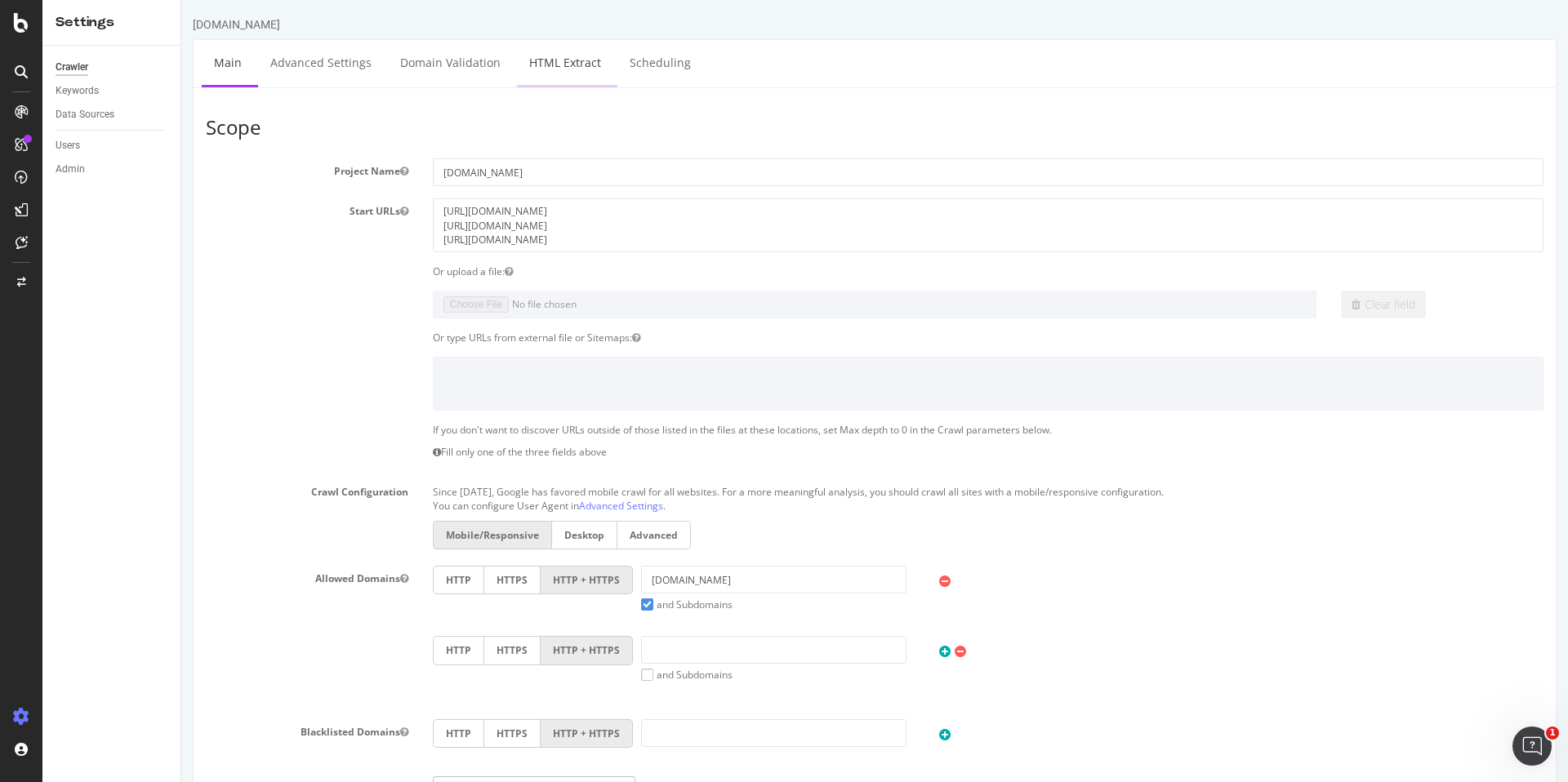
click at [536, 55] on link "HTML Extract" at bounding box center [565, 62] width 96 height 45
select select "exist"
select select "i"
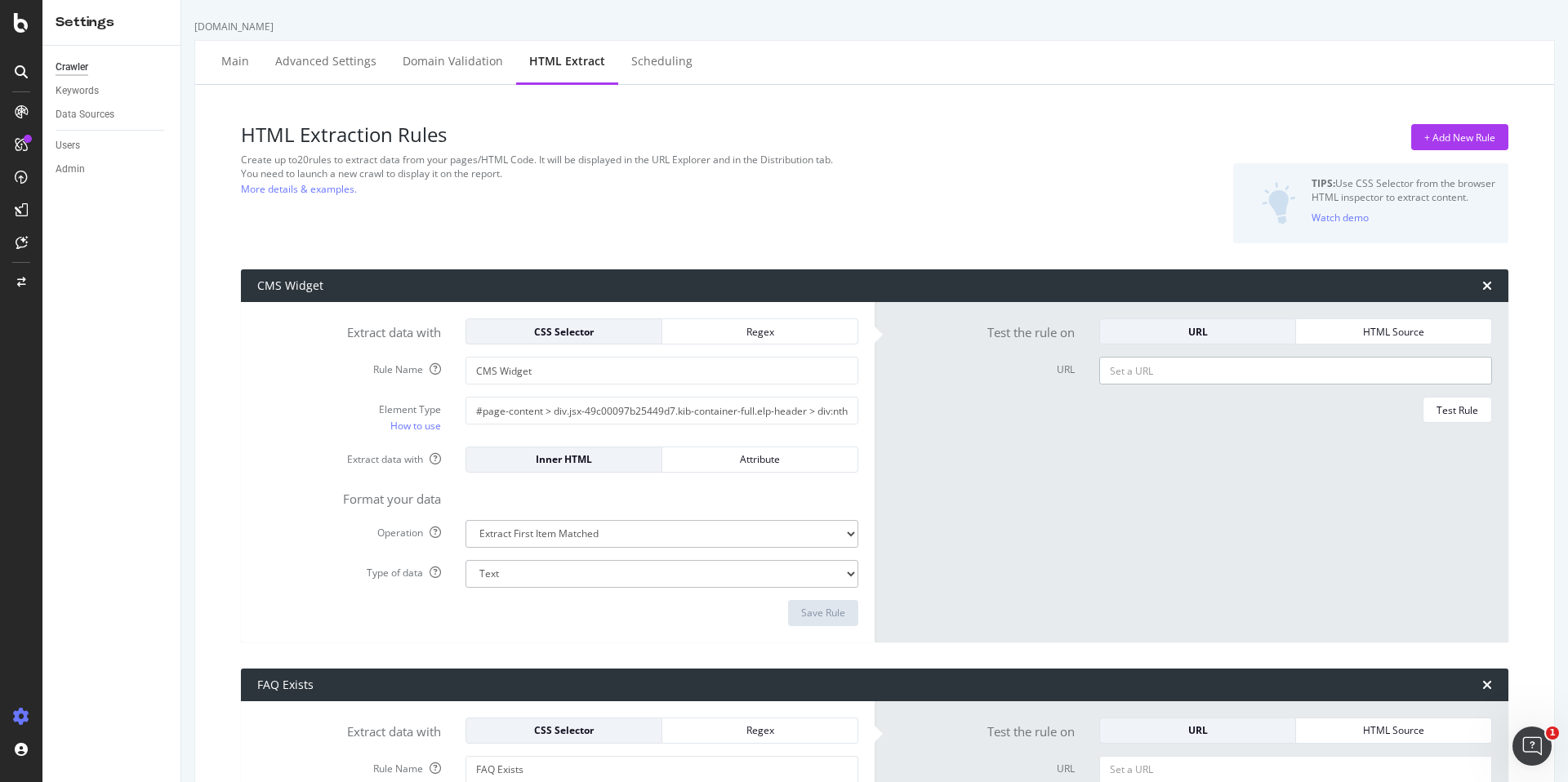
click at [1234, 367] on input "URL" at bounding box center [1296, 370] width 393 height 28
paste input "https://www.chewy.com/b/pharmacy-2515"
type input "https://www.chewy.com/b/pharmacy-2515"
click at [1469, 411] on div "Test Rule" at bounding box center [1456, 411] width 42 height 14
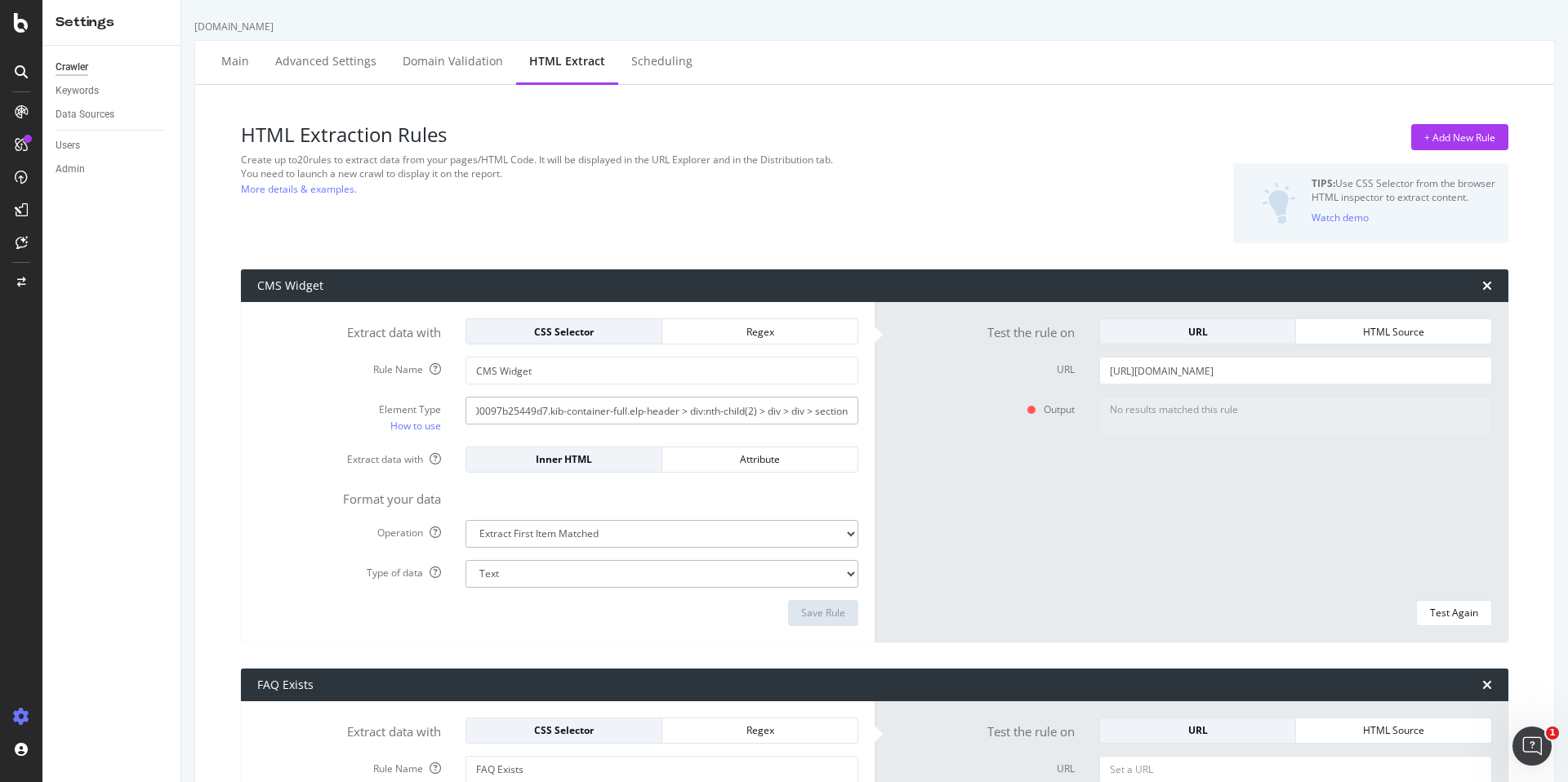
drag, startPoint x: 771, startPoint y: 414, endPoint x: 866, endPoint y: 412, distance: 95.0
click at [866, 412] on div "#page-content > div.jsx-49c00097b25449d7.kib-container-full.elp-header > div:nt…" at bounding box center [662, 410] width 417 height 28
click at [771, 410] on input "#page-content > div.jsx-49c00097b25449d7.kib-container-full.elp-header > div:nt…" at bounding box center [662, 410] width 393 height 28
drag, startPoint x: 688, startPoint y: 417, endPoint x: 457, endPoint y: 409, distance: 231.1
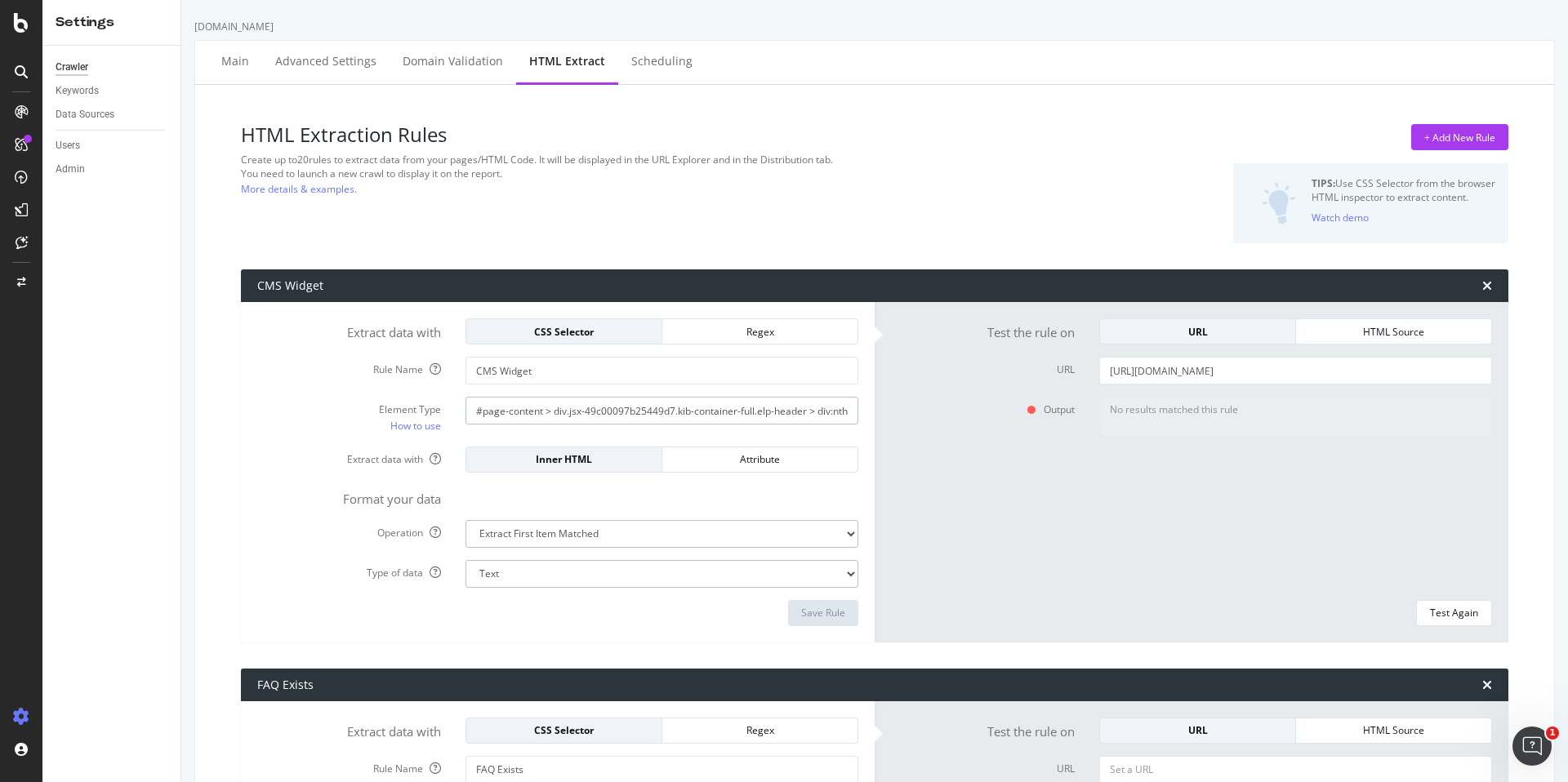
click at [457, 409] on div "#page-content > div.jsx-49c00097b25449d7.kib-container-full.elp-header > div:nt…" at bounding box center [662, 410] width 417 height 28
click at [678, 408] on input "#page-content > div.jsx-49c00097b25449d7.kib-container-full.elp-header > div:nt…" at bounding box center [662, 410] width 393 height 28
click at [743, 405] on input "#page-content > div.jsx-49c00097b25449d7.kib-container-full.elp-header > div:nt…" at bounding box center [662, 410] width 393 height 28
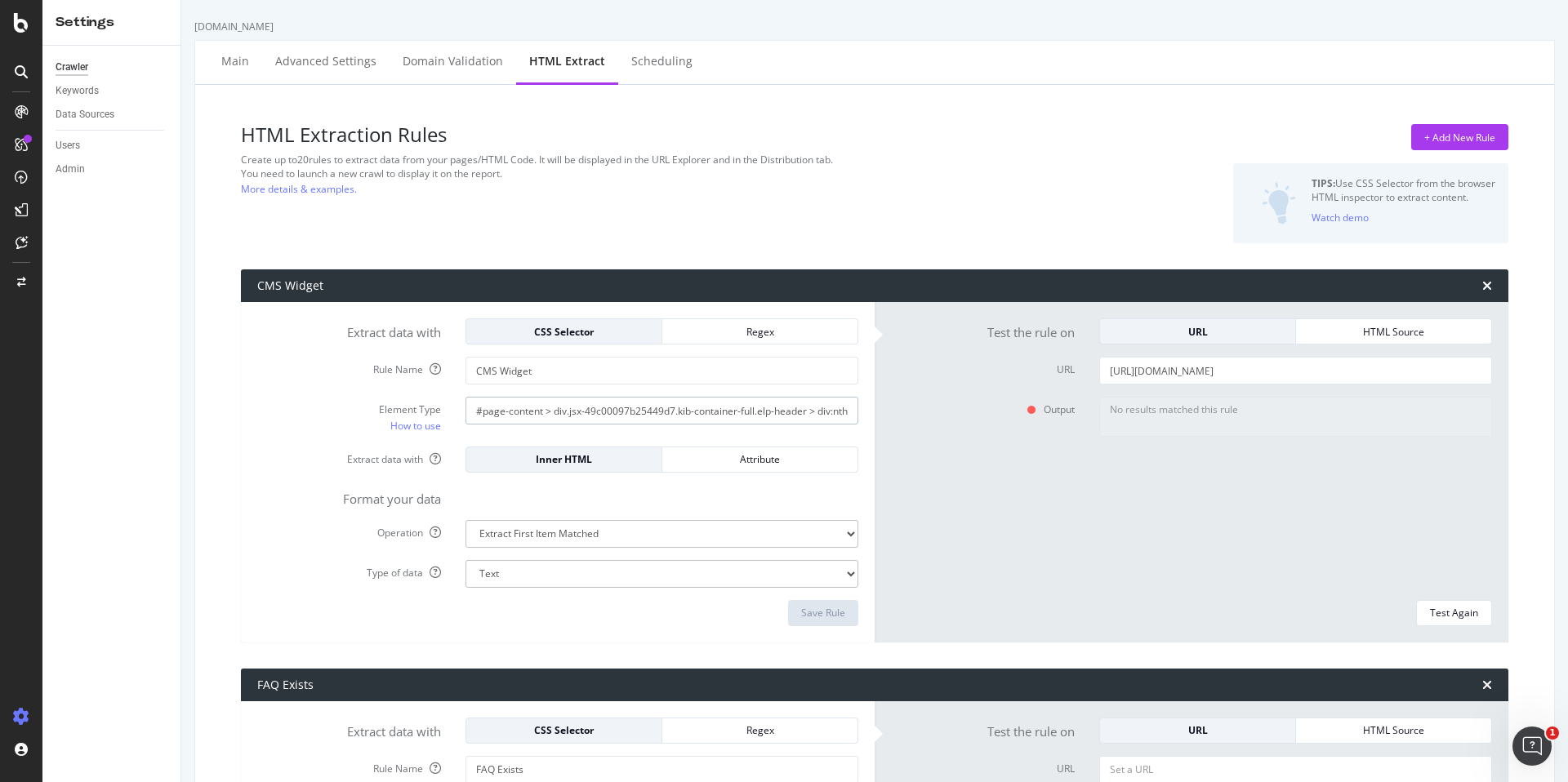
paste input "4) > div > div > section > div > a:nth-child(1)"
type input "#page-content > div.jsx-49c00097b25449d7.kib-container-full.elp-header > div:nt…"
click at [813, 617] on div "Save Rule" at bounding box center [822, 613] width 44 height 14
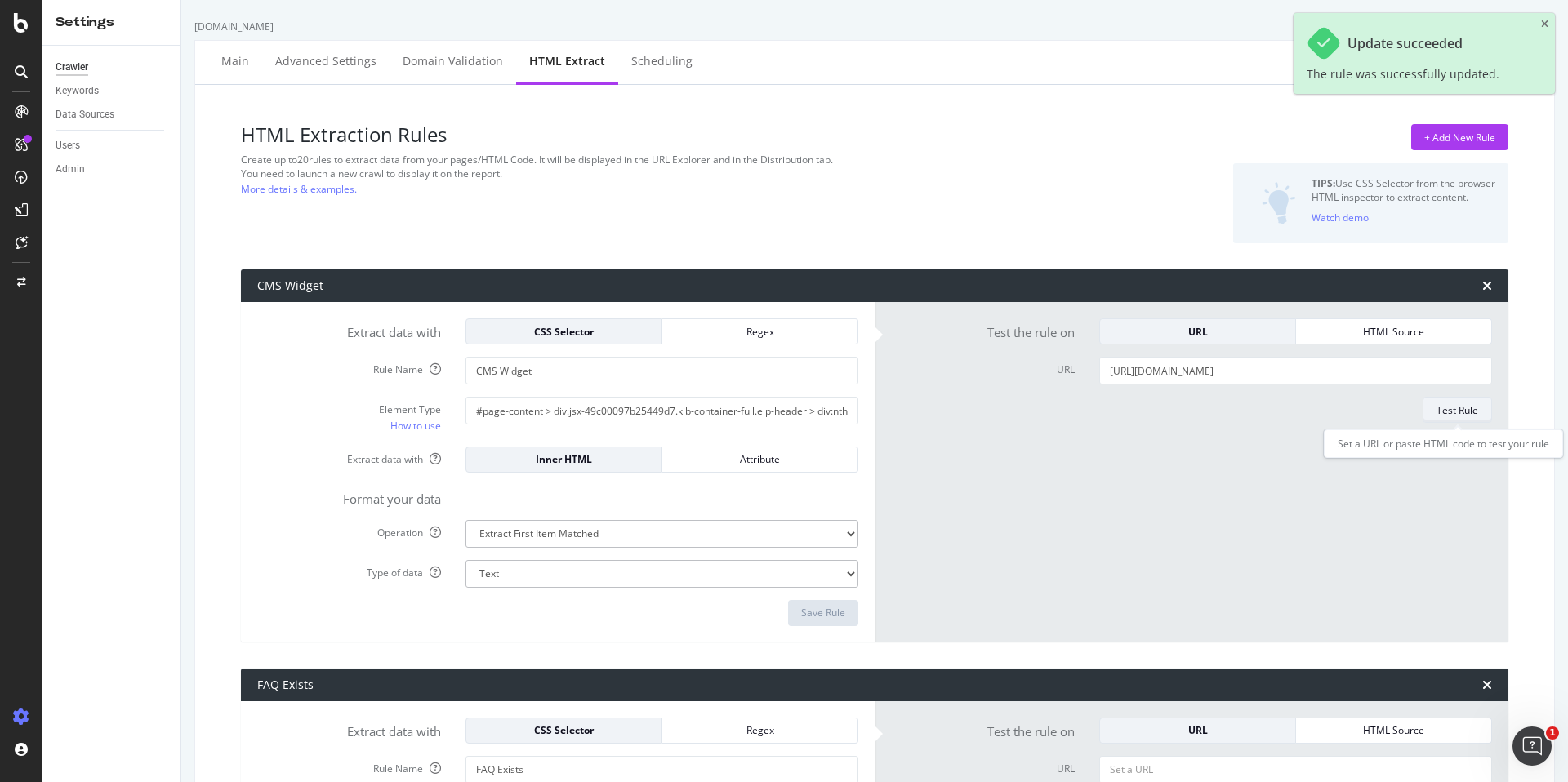
click at [1465, 412] on div "Test Rule" at bounding box center [1456, 411] width 42 height 14
click at [1547, 22] on icon "close toast" at bounding box center [1545, 24] width 7 height 10
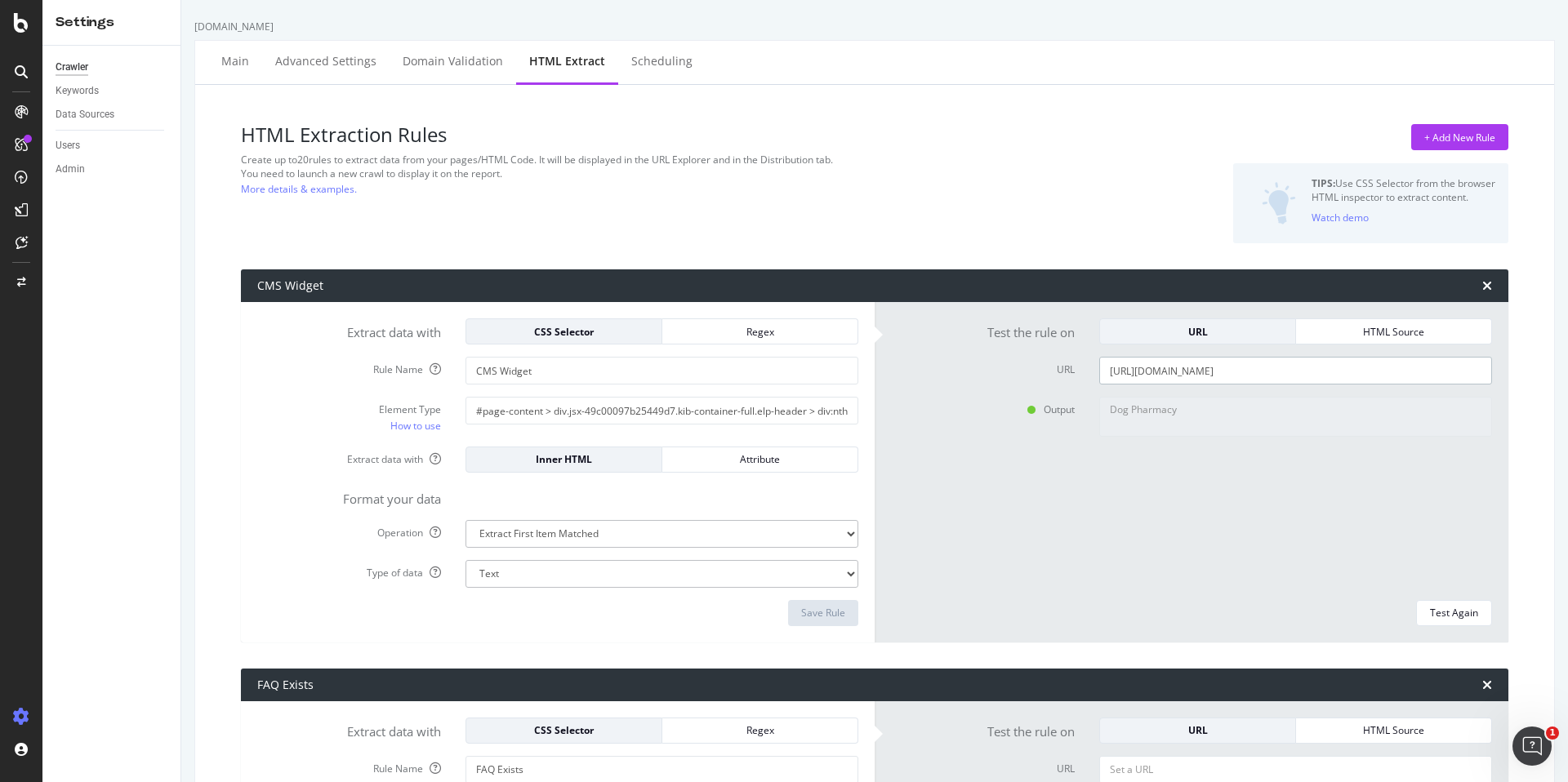
click at [1200, 377] on input "https://www.chewy.com/b/pharmacy-2515" at bounding box center [1296, 370] width 393 height 28
paste input "hamster-supplies-and-accessories-10853"
drag, startPoint x: 1200, startPoint y: 377, endPoint x: 1450, endPoint y: 613, distance: 343.8
click at [1450, 613] on form "Test the rule on URL HTML Source URL https://www.chewy.com/b/hamster-supplies-a…" at bounding box center [1191, 472] width 601 height 308
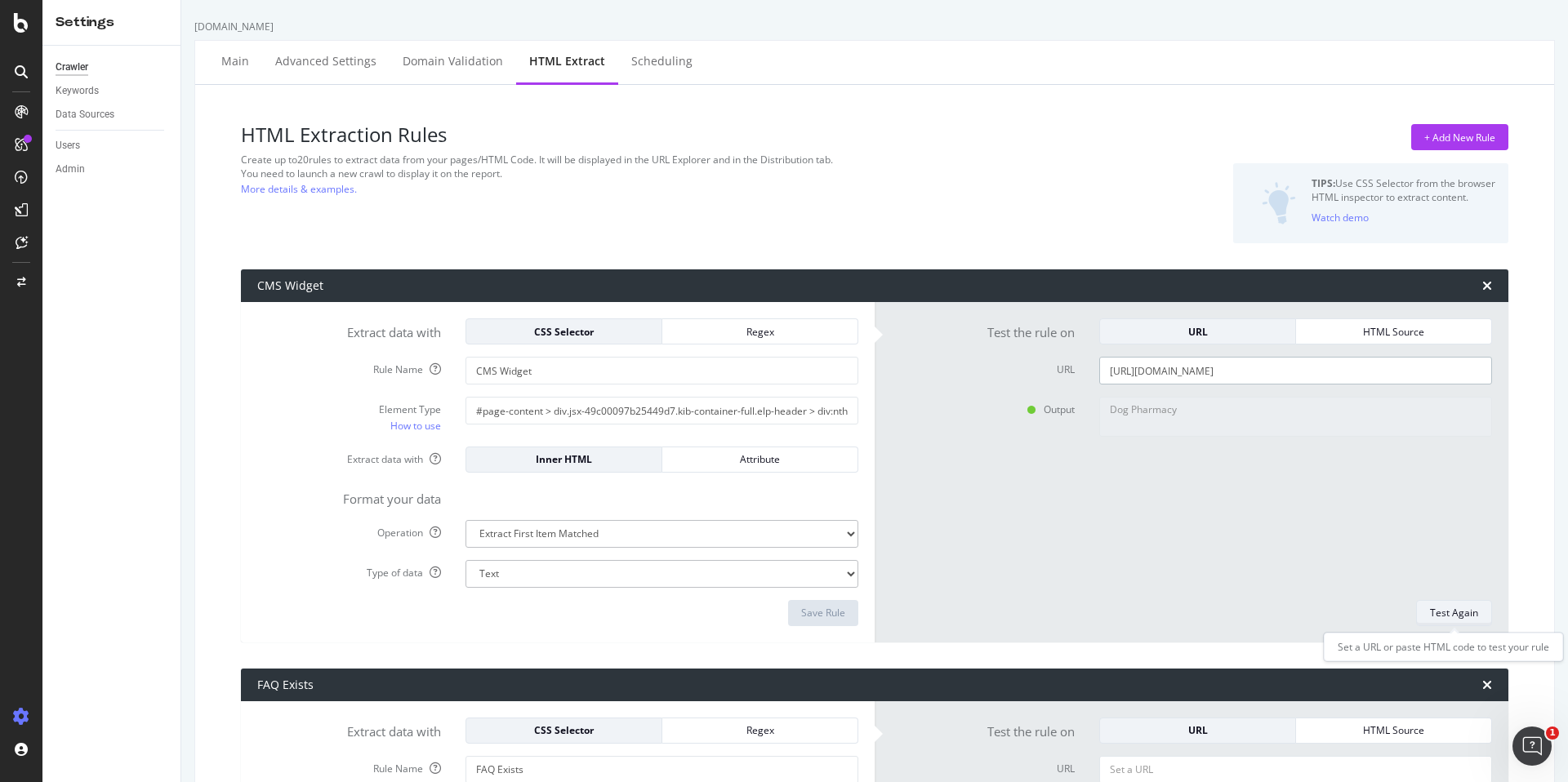
type input "https://www.chewy.com/b/hamster-supplies-and-accessories-10853"
click at [1462, 607] on div "Test Again" at bounding box center [1454, 613] width 48 height 14
type textarea "No results matched this rule"
drag, startPoint x: 747, startPoint y: 409, endPoint x: 912, endPoint y: 416, distance: 165.1
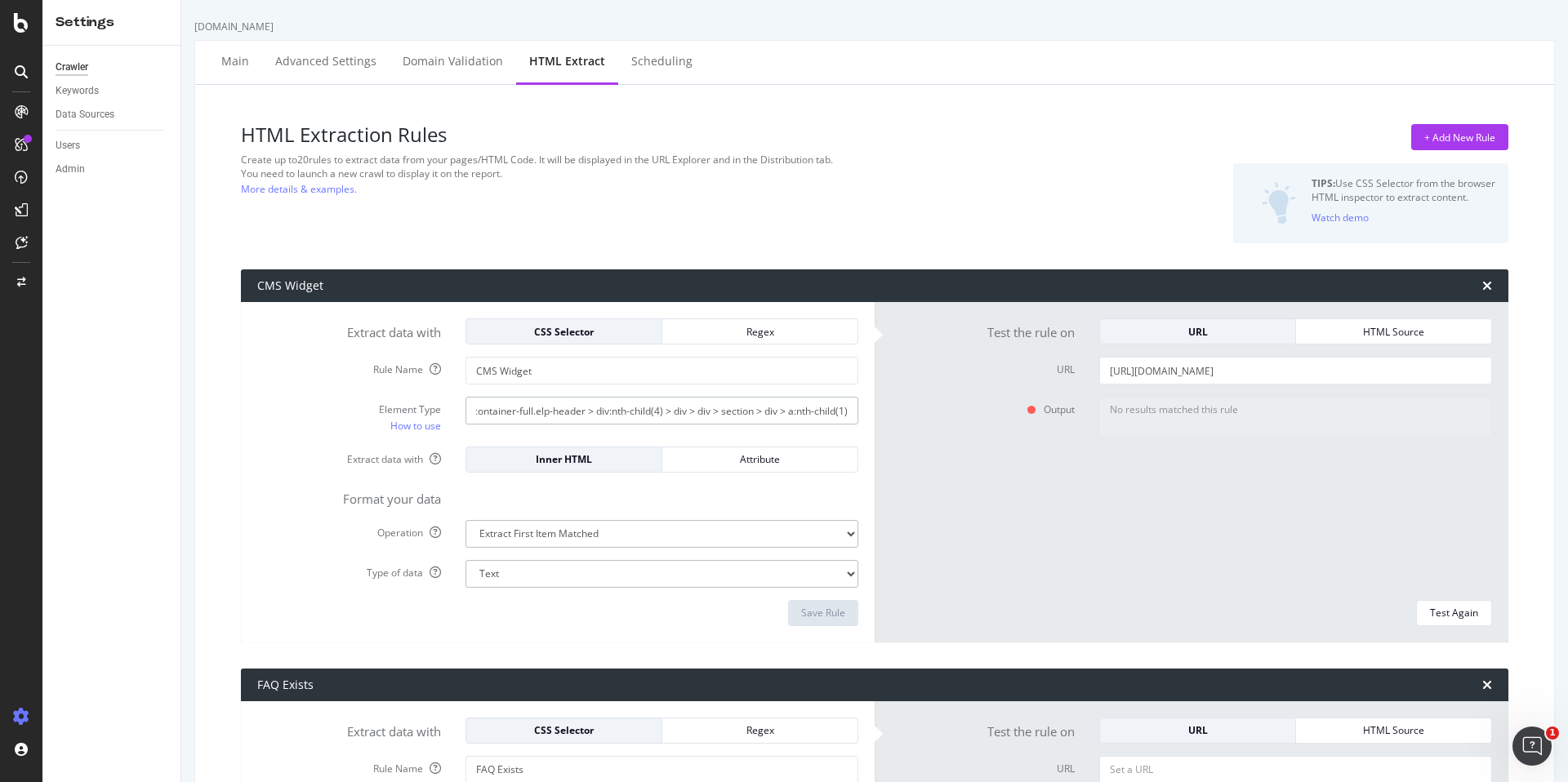
click at [912, 416] on div "Extract data with CSS Selector Regex Rule Name CMS Widget Element Type How to u…" at bounding box center [874, 471] width 1267 height 340
click at [815, 415] on input "#page-content > div.jsx-49c00097b25449d7.kib-container-full.elp-header > div:nt…" at bounding box center [662, 410] width 393 height 28
drag, startPoint x: 669, startPoint y: 411, endPoint x: 428, endPoint y: 403, distance: 241.1
click at [428, 403] on div "Element Type How to use #page-content > div.jsx-49c00097b25449d7.kib-container-…" at bounding box center [557, 414] width 625 height 37
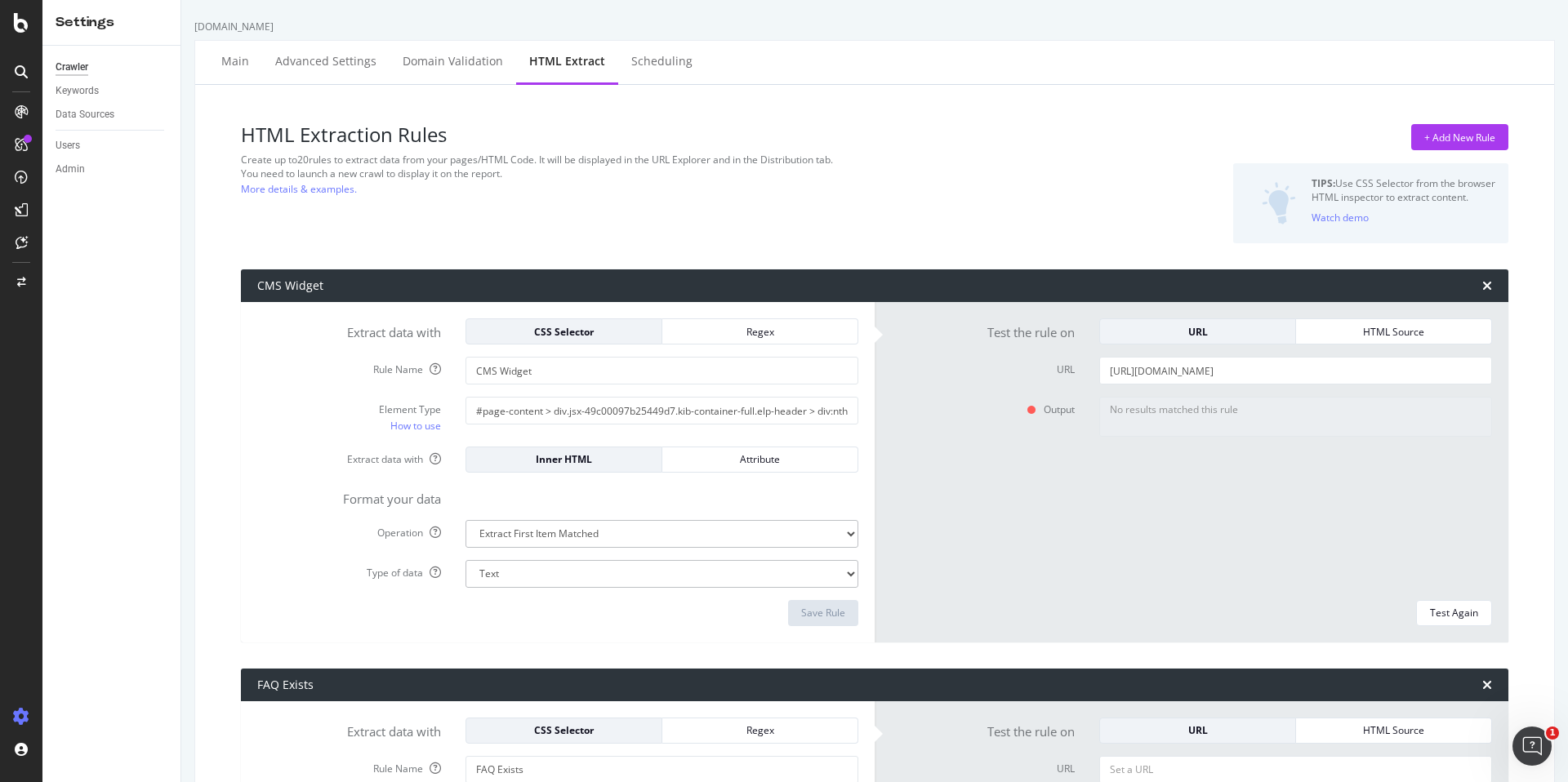
click at [1109, 490] on div "No results matched this rule" at bounding box center [1295, 492] width 417 height 191
click at [1178, 376] on input "https://www.chewy.com/b/hamster-supplies-and-accessories-10853" at bounding box center [1296, 370] width 393 height 28
paste input "dog-cat-collars-101510"
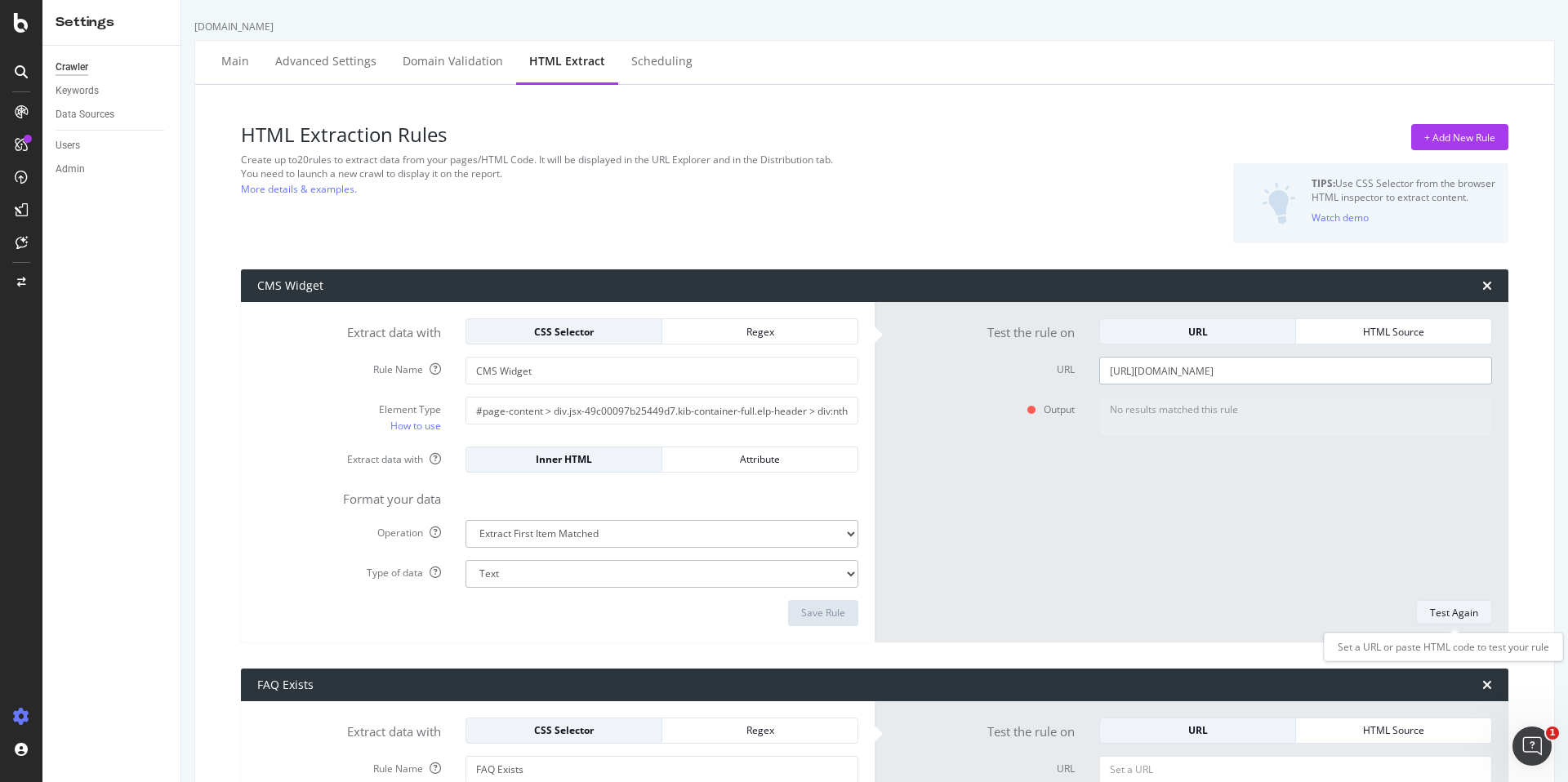
type input "https://www.chewy.com/b/dog-cat-collars-101510"
click at [1457, 606] on div "Test Again" at bounding box center [1454, 613] width 48 height 14
click at [78, 183] on div "SiteCrawler" at bounding box center [89, 184] width 58 height 16
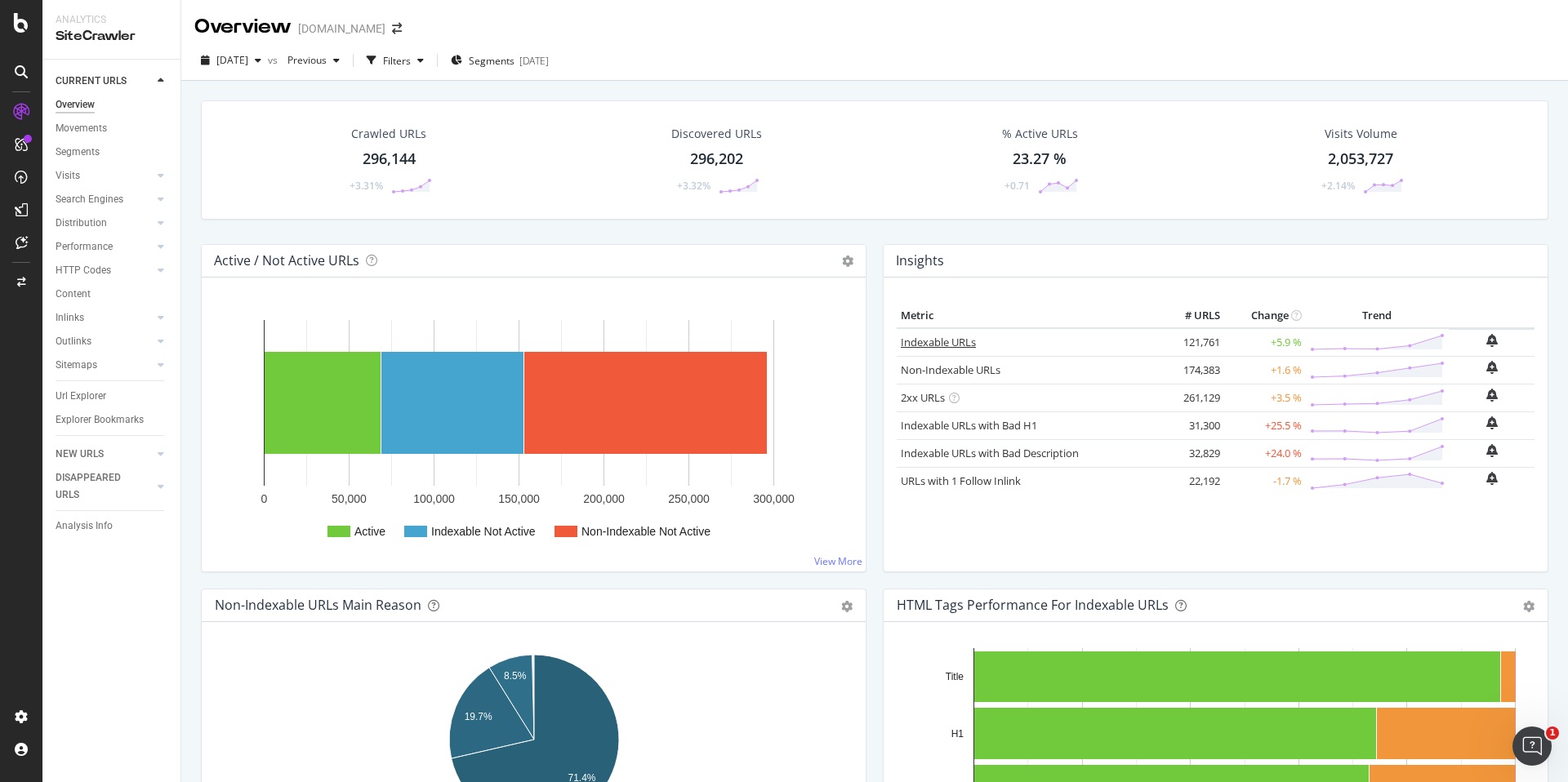
click at [949, 341] on link "Indexable URLs" at bounding box center [938, 342] width 75 height 14
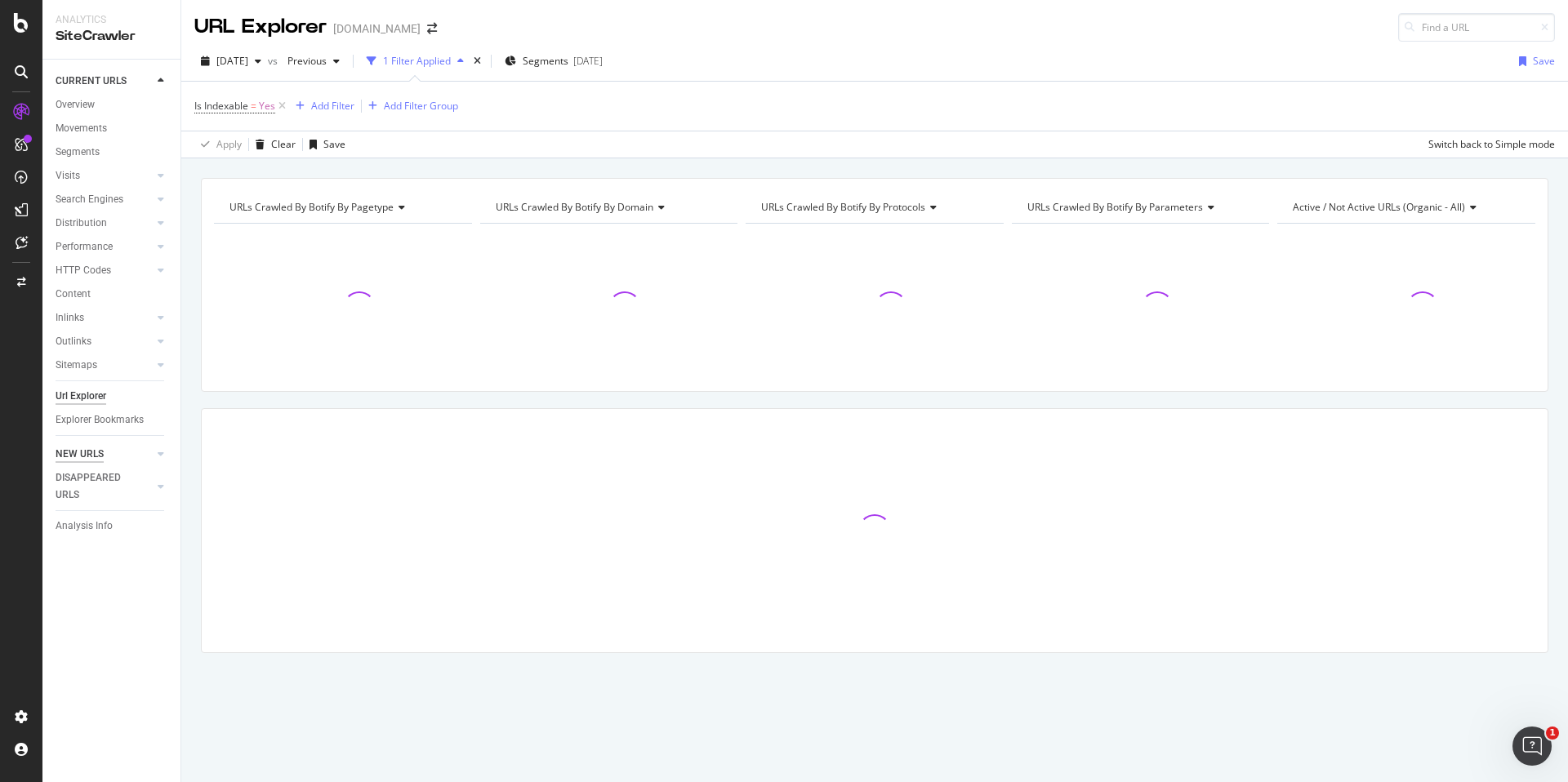
click at [88, 452] on div "NEW URLS" at bounding box center [79, 453] width 48 height 17
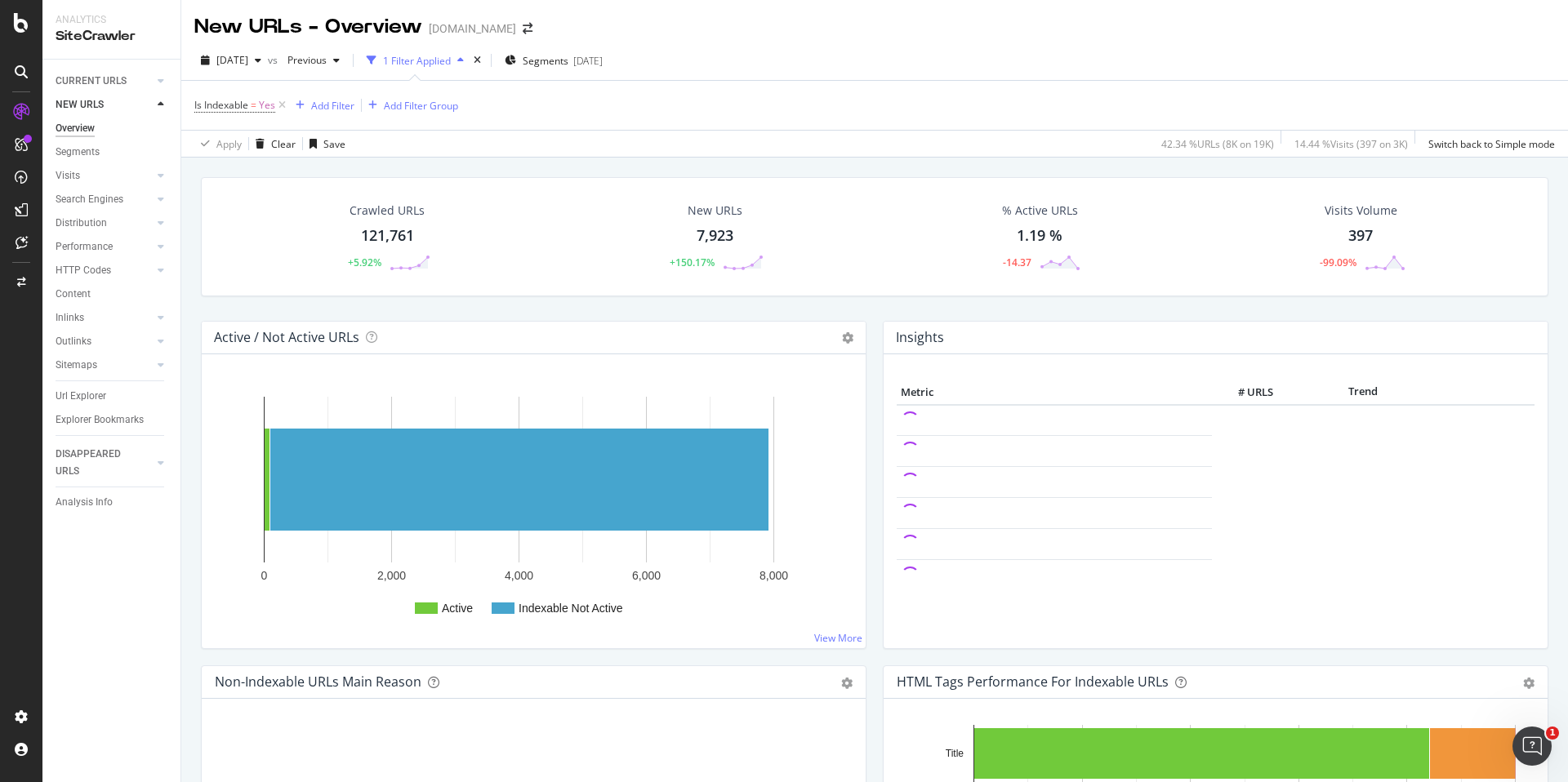
click at [720, 242] on div "7,923" at bounding box center [714, 236] width 37 height 21
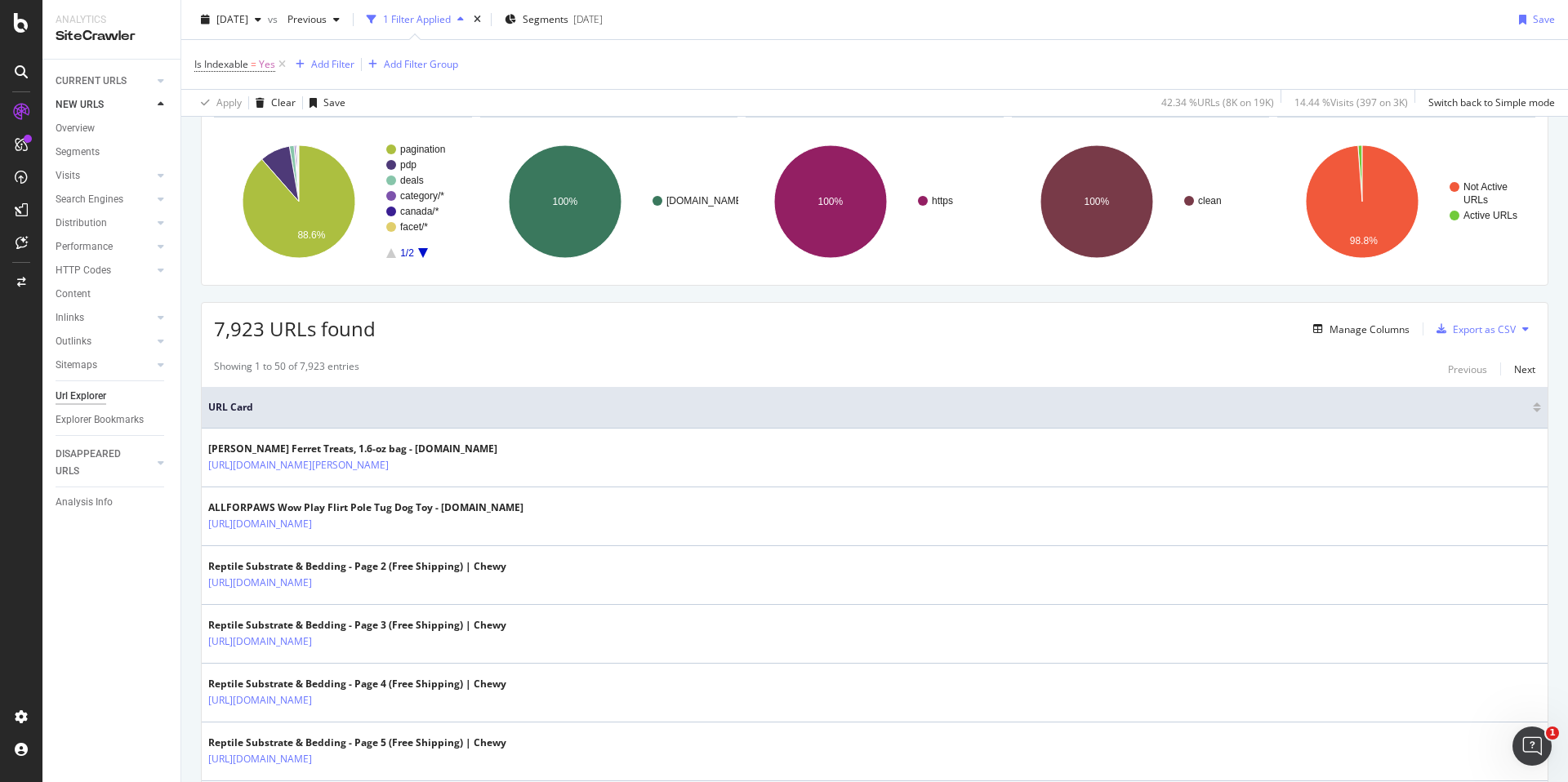
scroll to position [108, 0]
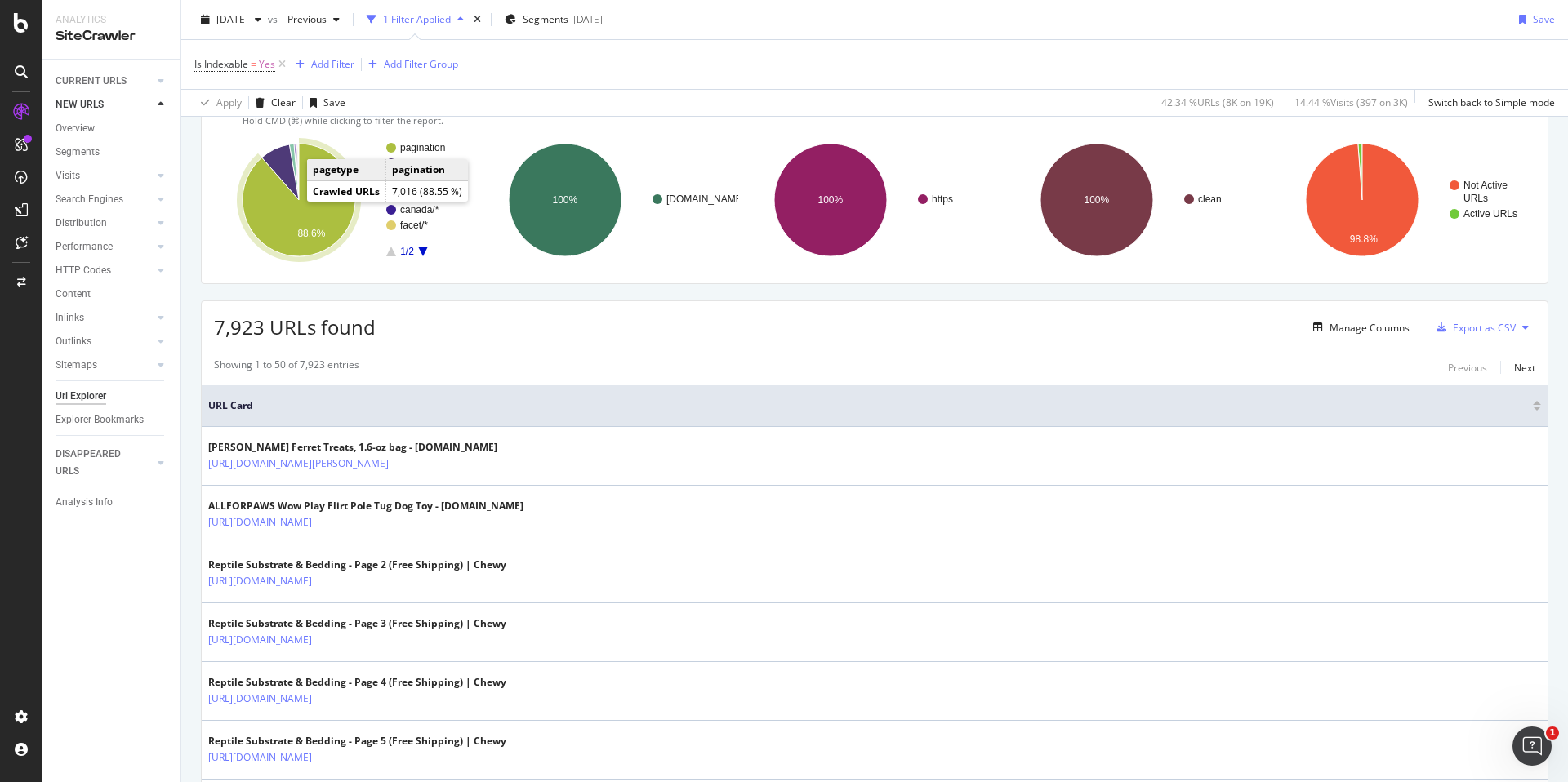
click at [311, 218] on icon "A chart." at bounding box center [299, 200] width 113 height 112
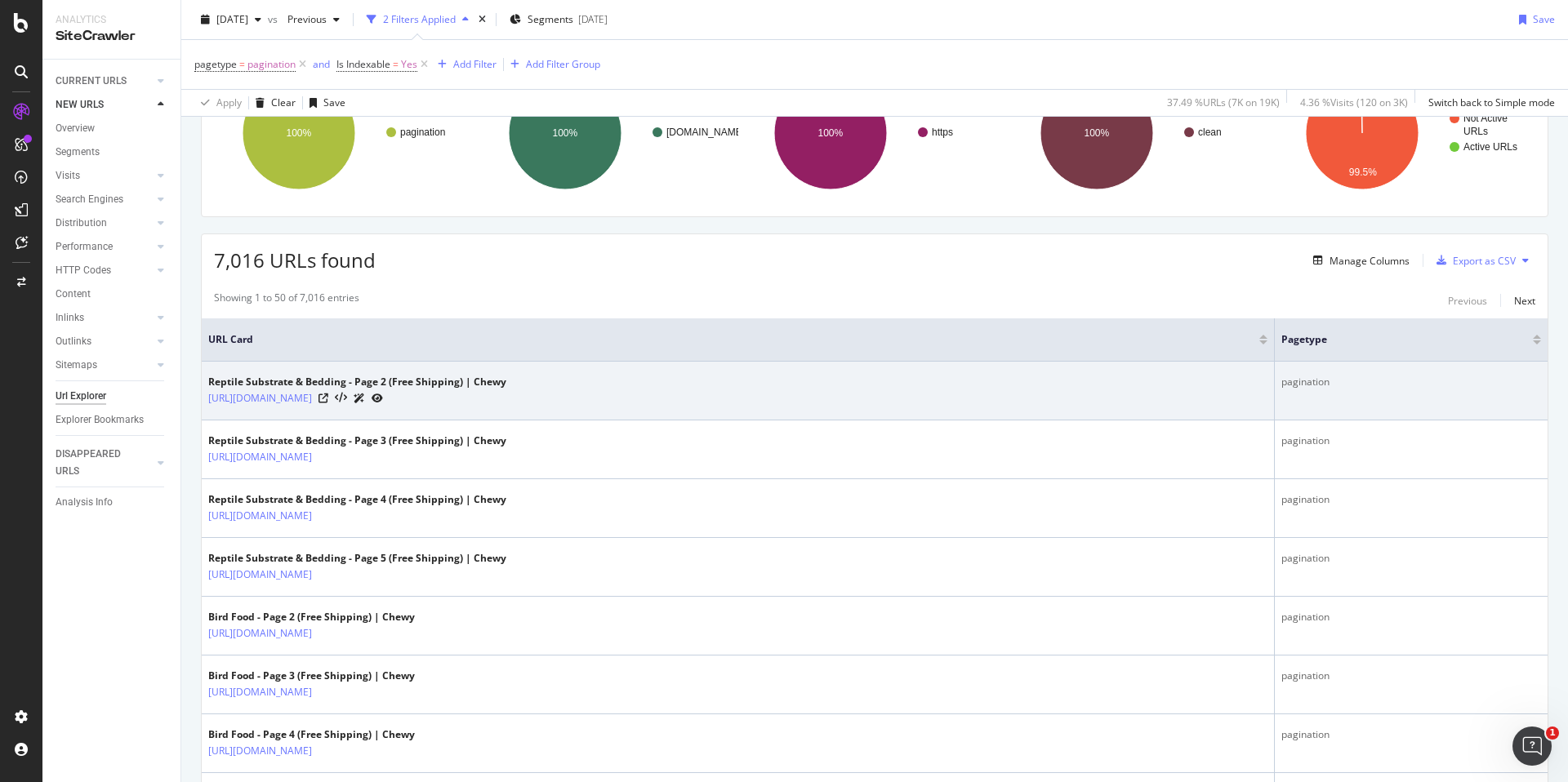
scroll to position [258, 0]
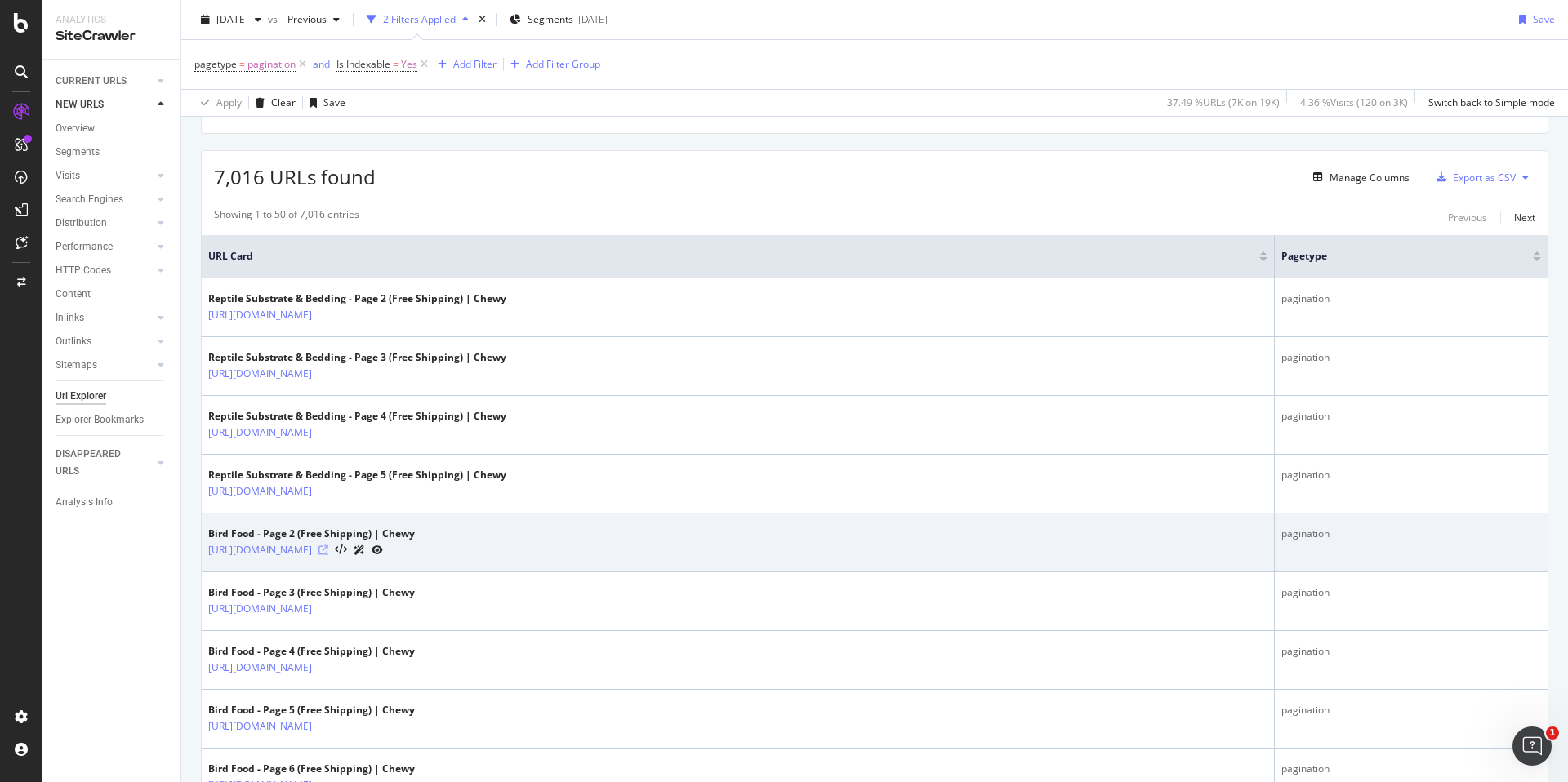
click at [329, 550] on icon at bounding box center [323, 550] width 10 height 10
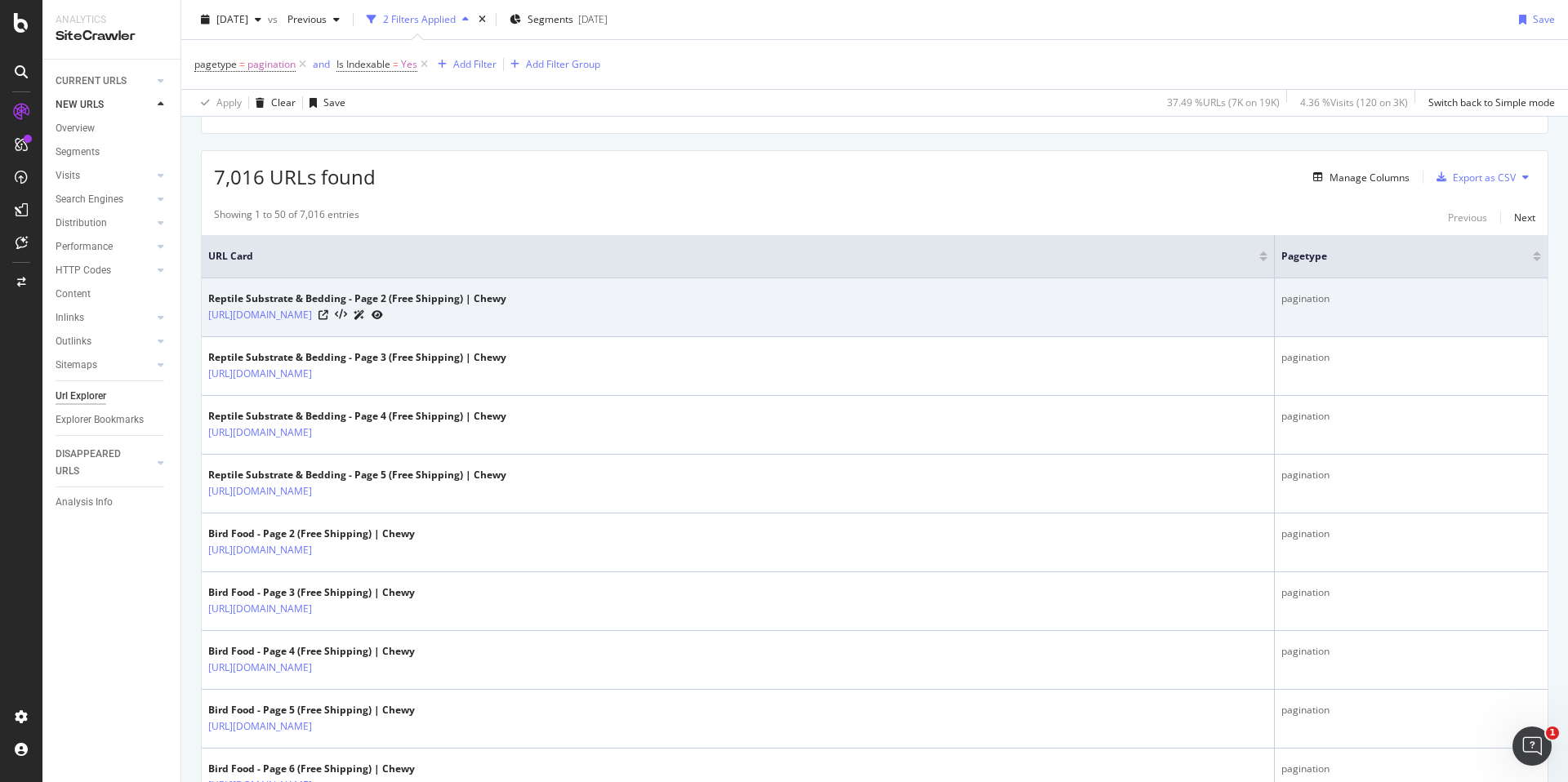
scroll to position [0, 0]
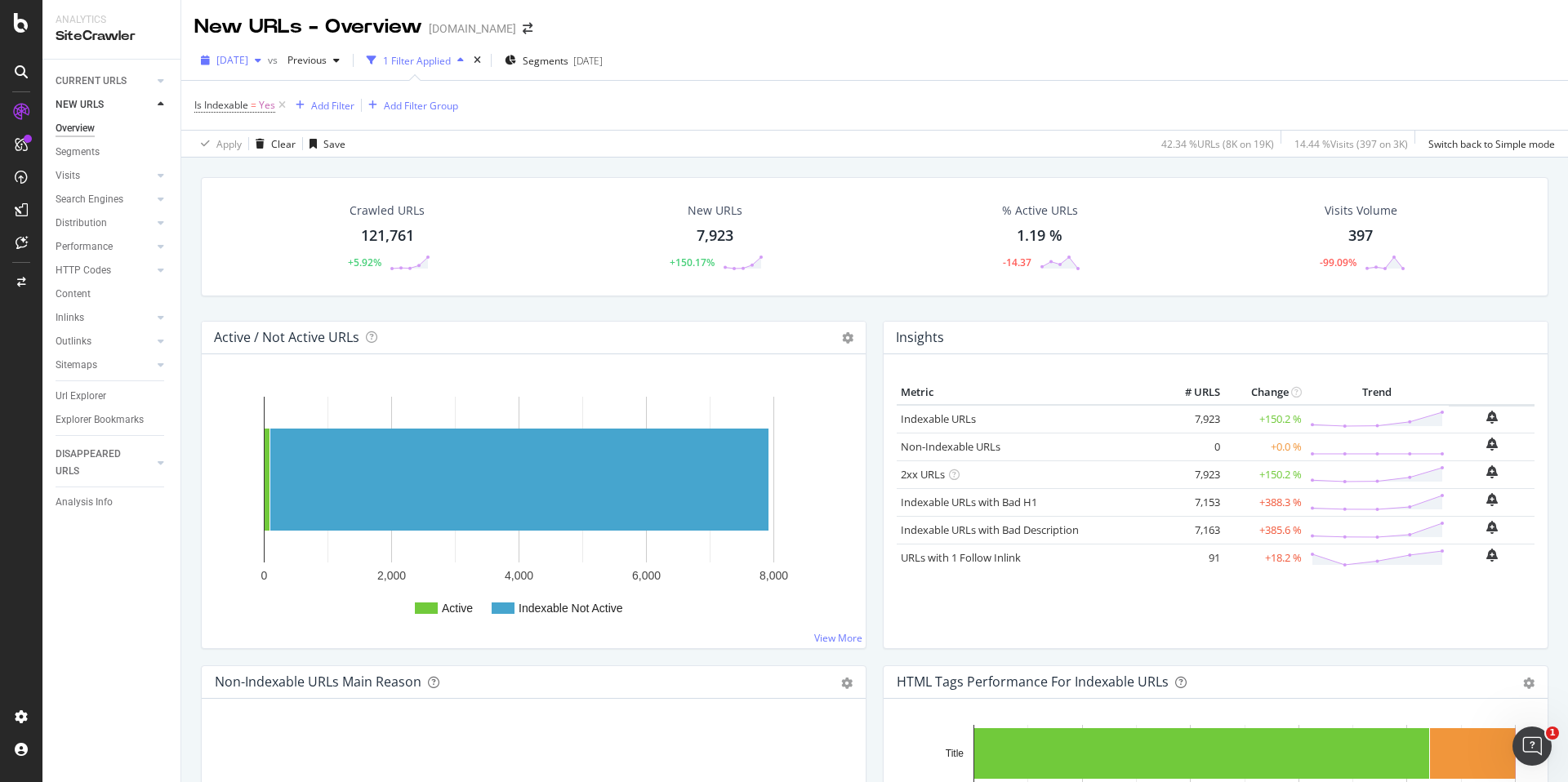
click at [268, 61] on div "button" at bounding box center [258, 60] width 20 height 10
click at [287, 146] on div "2025 Aug. 9th" at bounding box center [262, 149] width 88 height 14
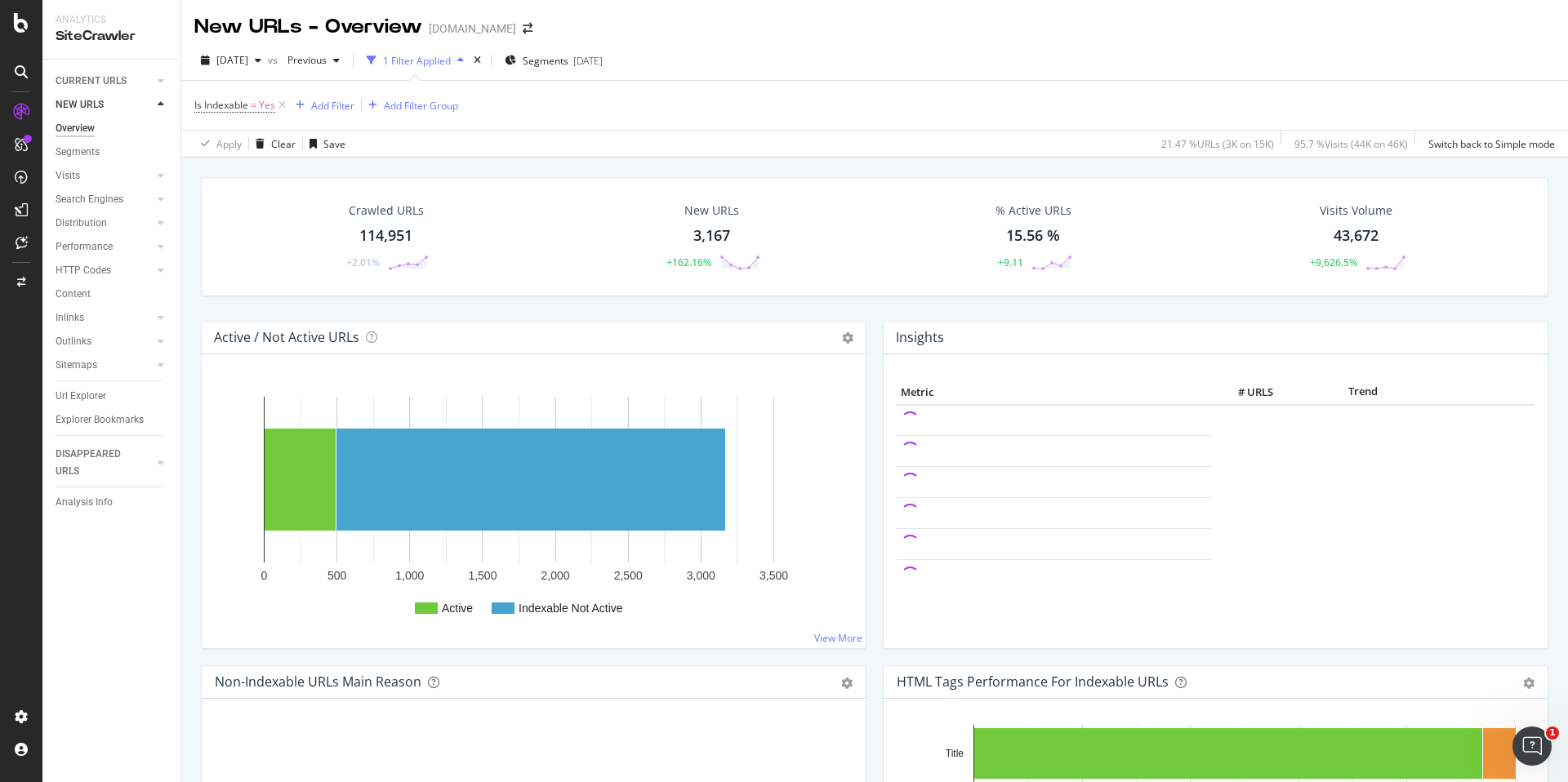
click at [711, 234] on div "3,167" at bounding box center [711, 236] width 37 height 21
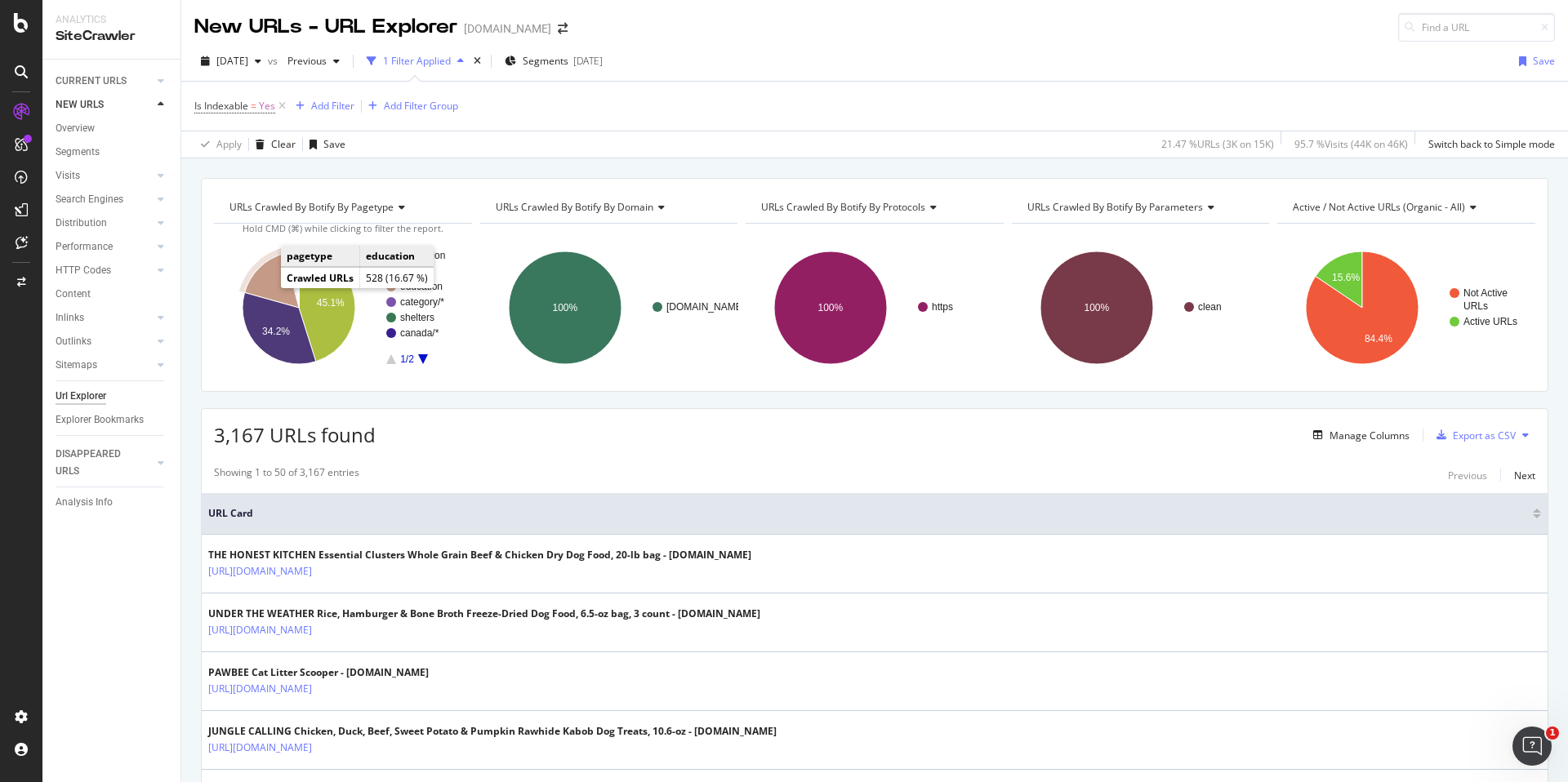
click at [263, 276] on icon "A chart." at bounding box center [271, 279] width 54 height 54
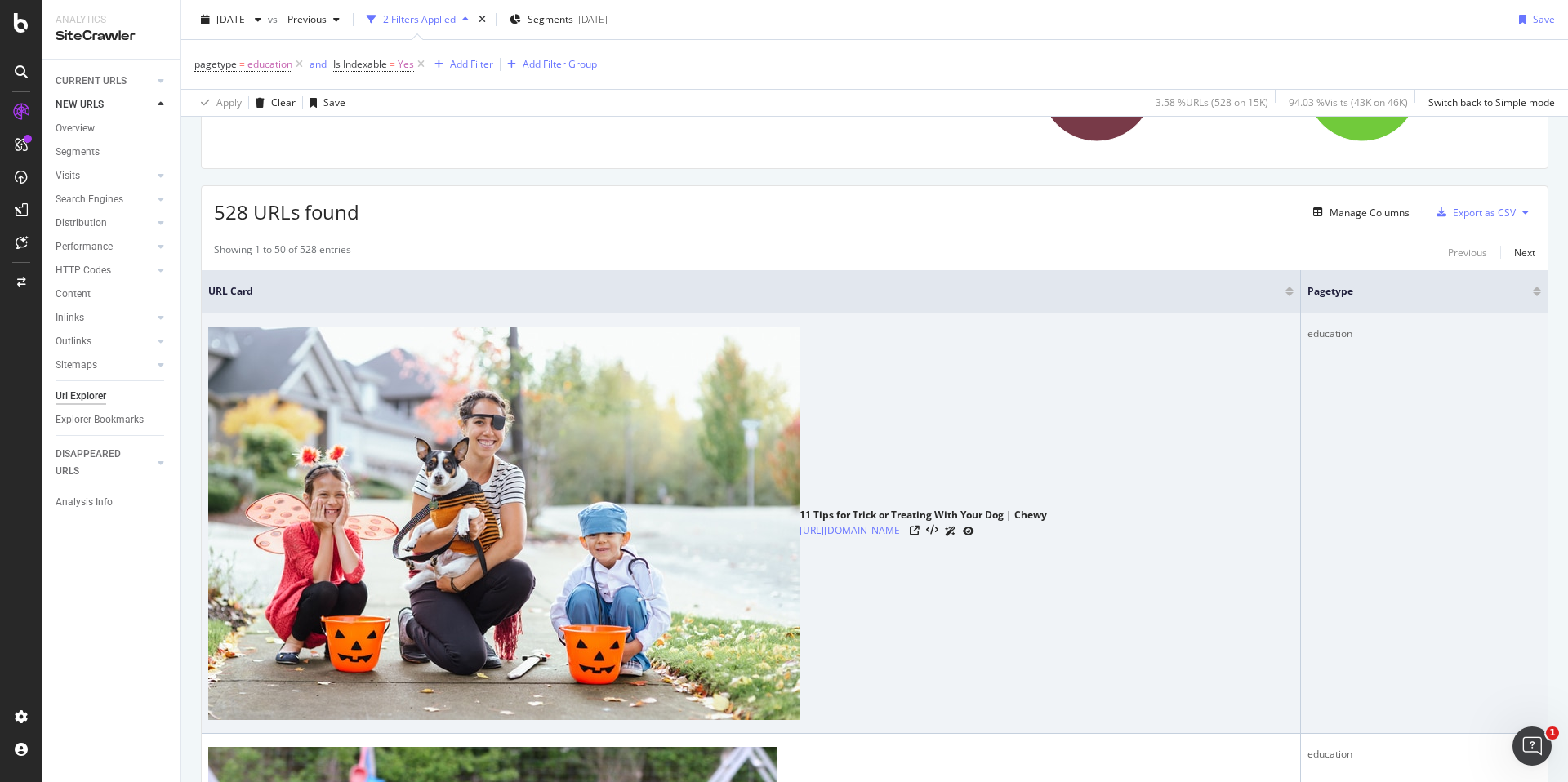
scroll to position [227, 0]
